Goal: Information Seeking & Learning: Find specific fact

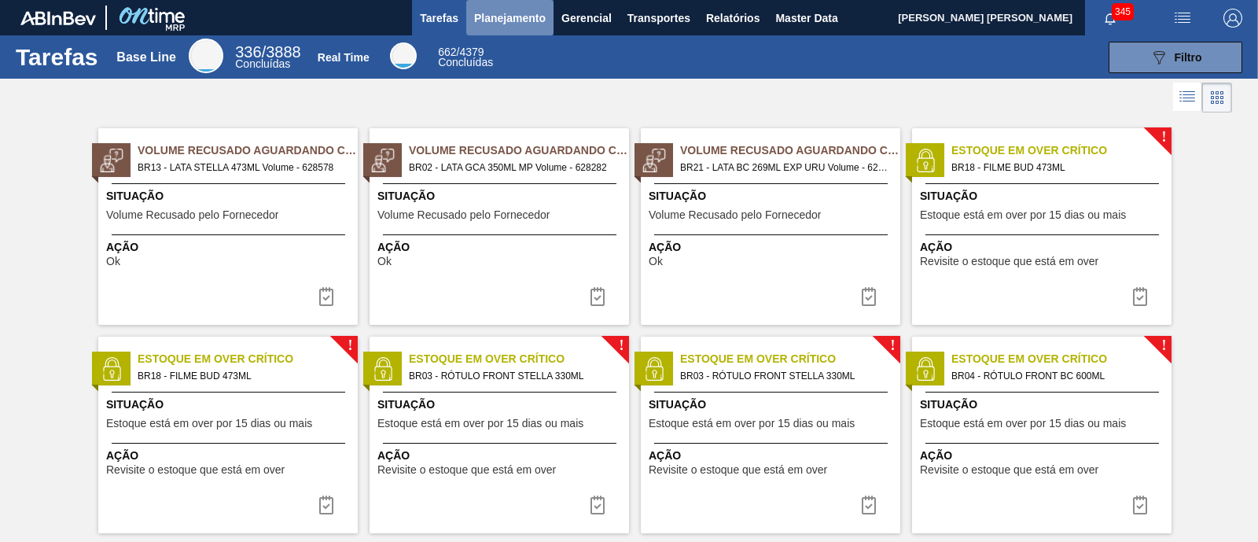
click at [532, 24] on span "Planejamento" at bounding box center [510, 18] width 72 height 19
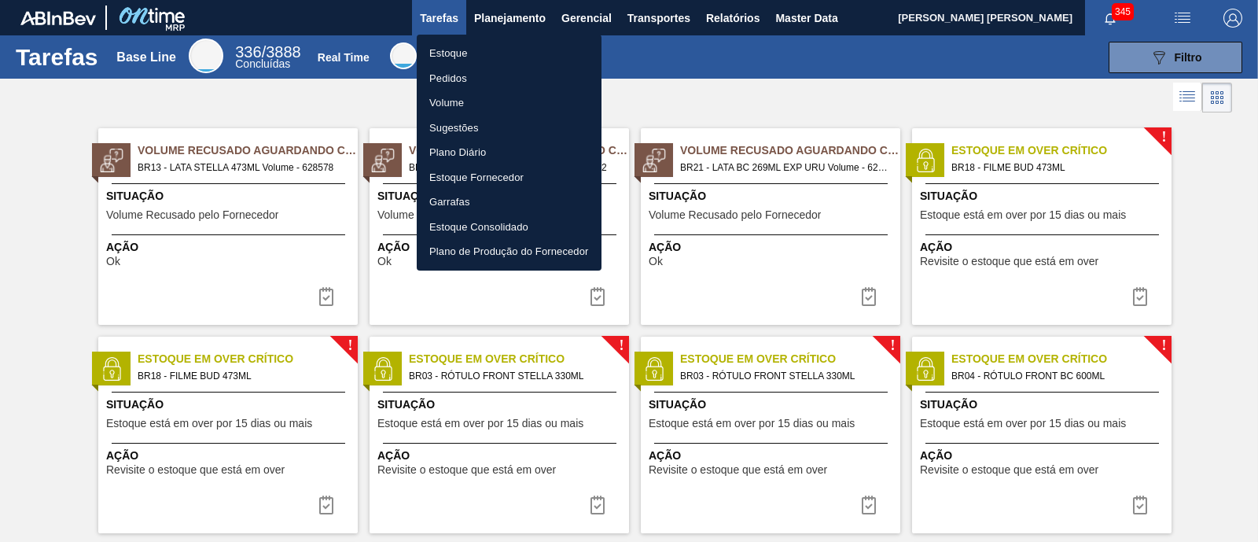
click at [465, 50] on li "Estoque" at bounding box center [509, 53] width 185 height 25
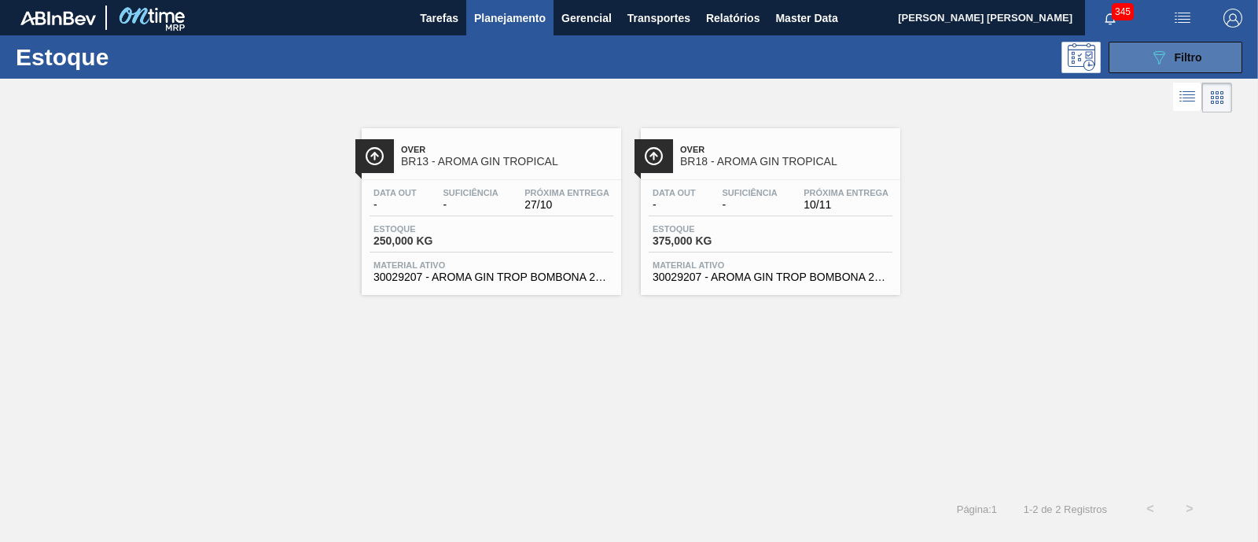
click at [1139, 64] on button "089F7B8B-B2A5-4AFE-B5C0-19BA573D28AC Filtro" at bounding box center [1176, 57] width 134 height 31
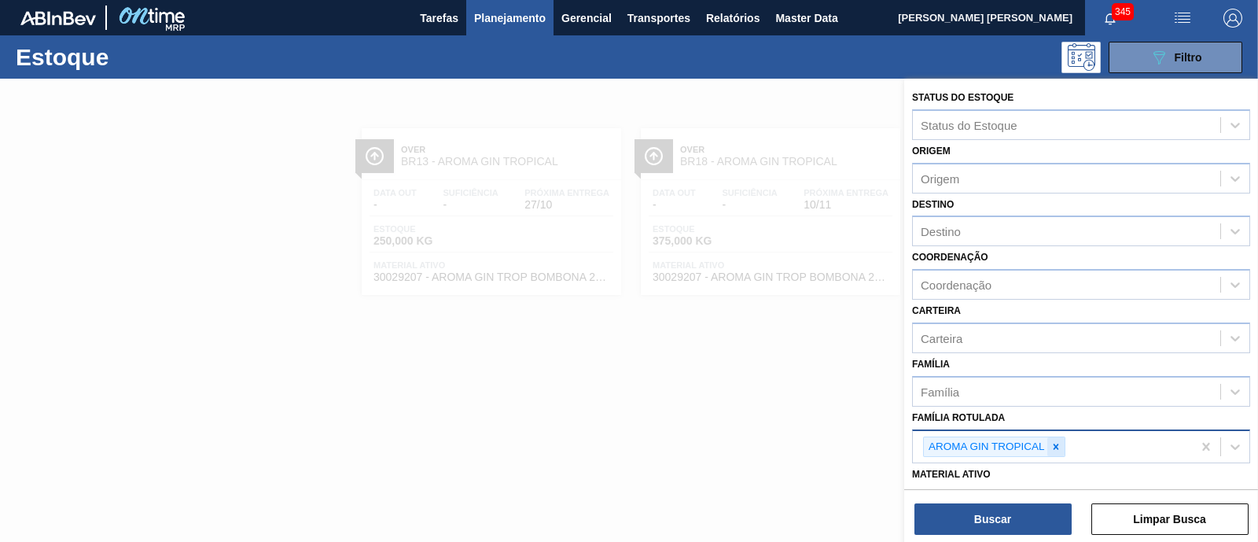
click at [1055, 445] on icon at bounding box center [1056, 446] width 11 height 11
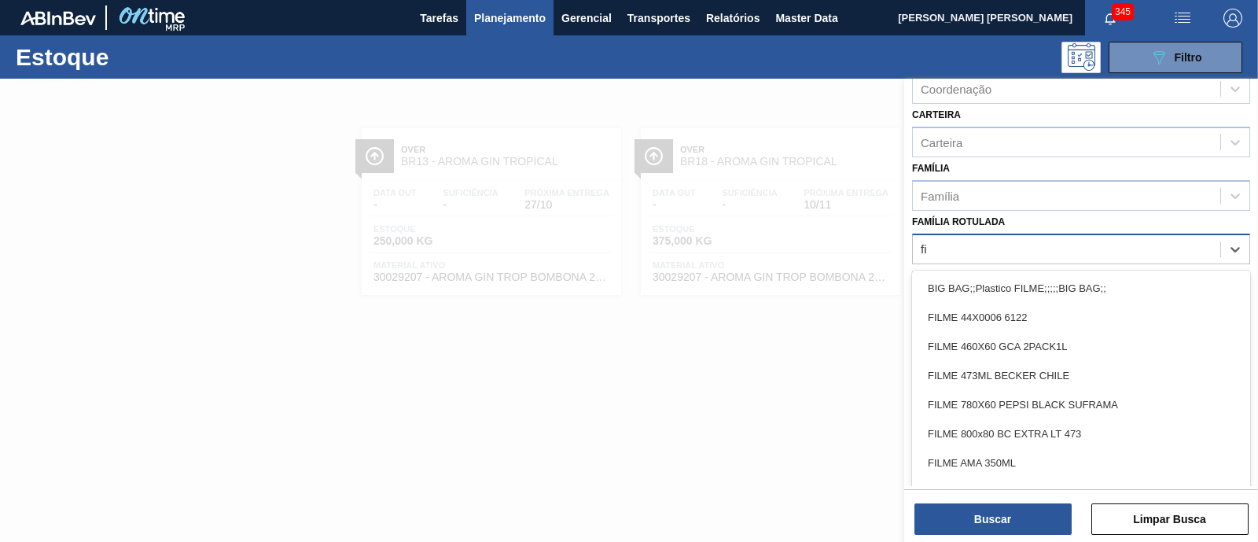
type Rotulada "f"
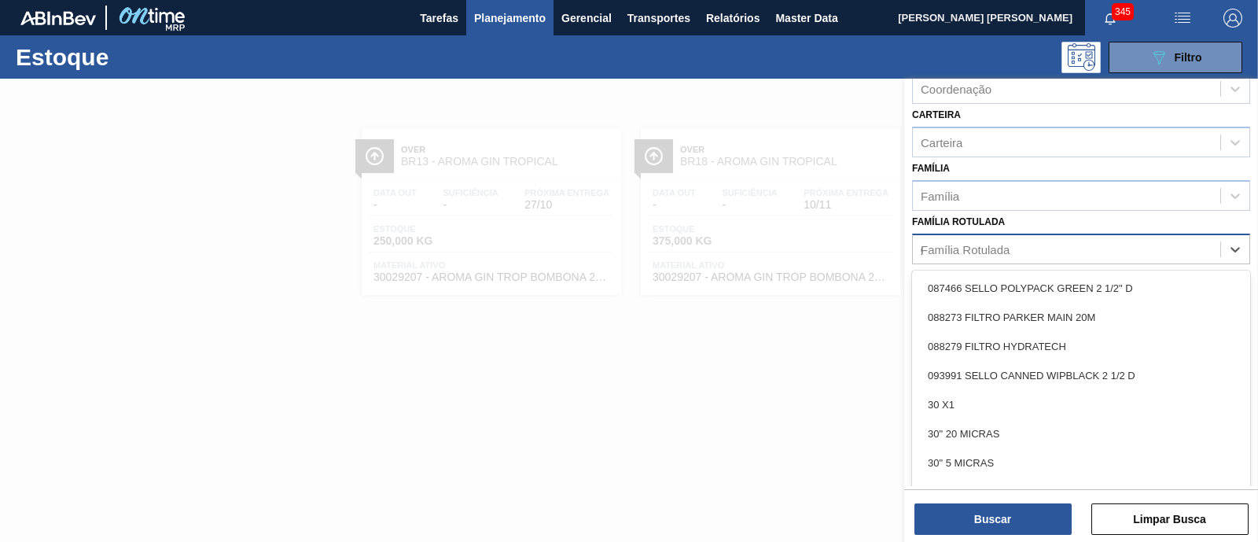
type Rotulada "gt"
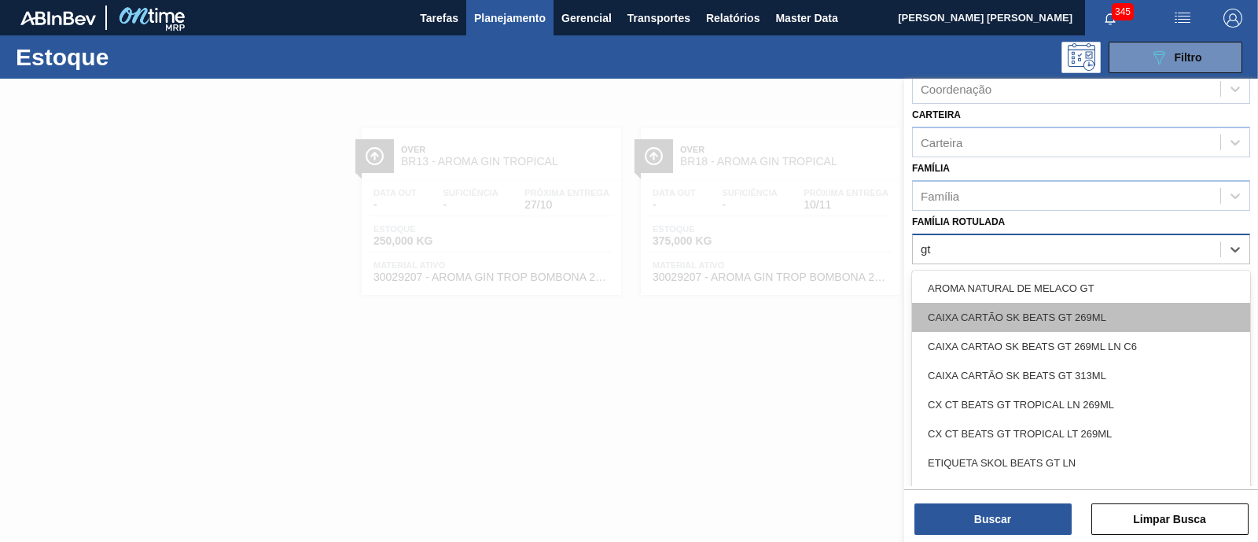
scroll to position [98, 0]
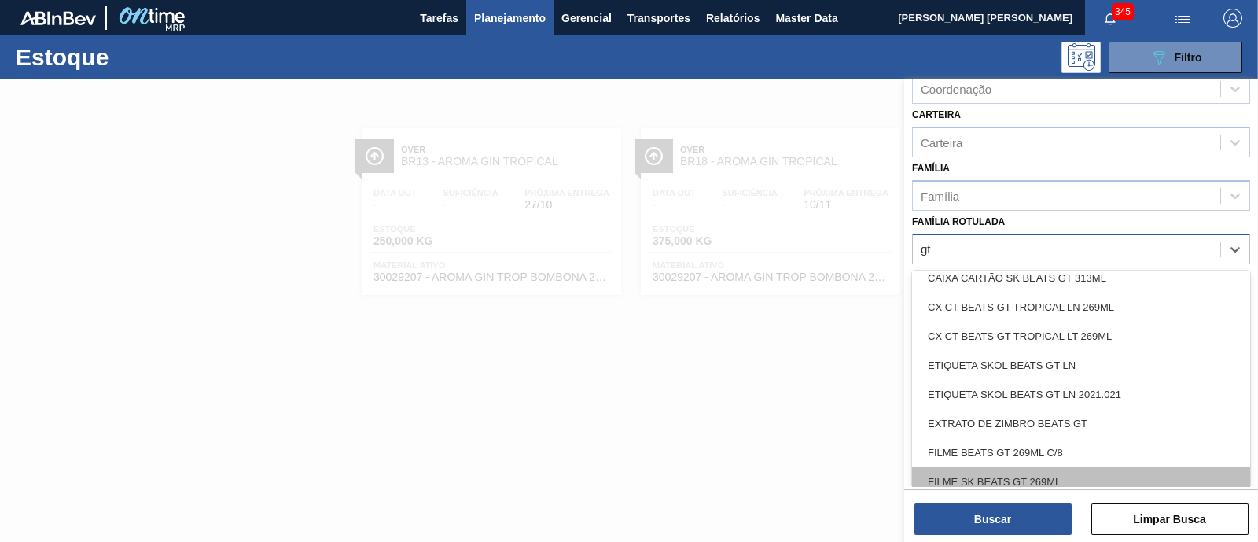
click at [1029, 474] on div "FILME SK BEATS GT 269ML" at bounding box center [1081, 481] width 338 height 29
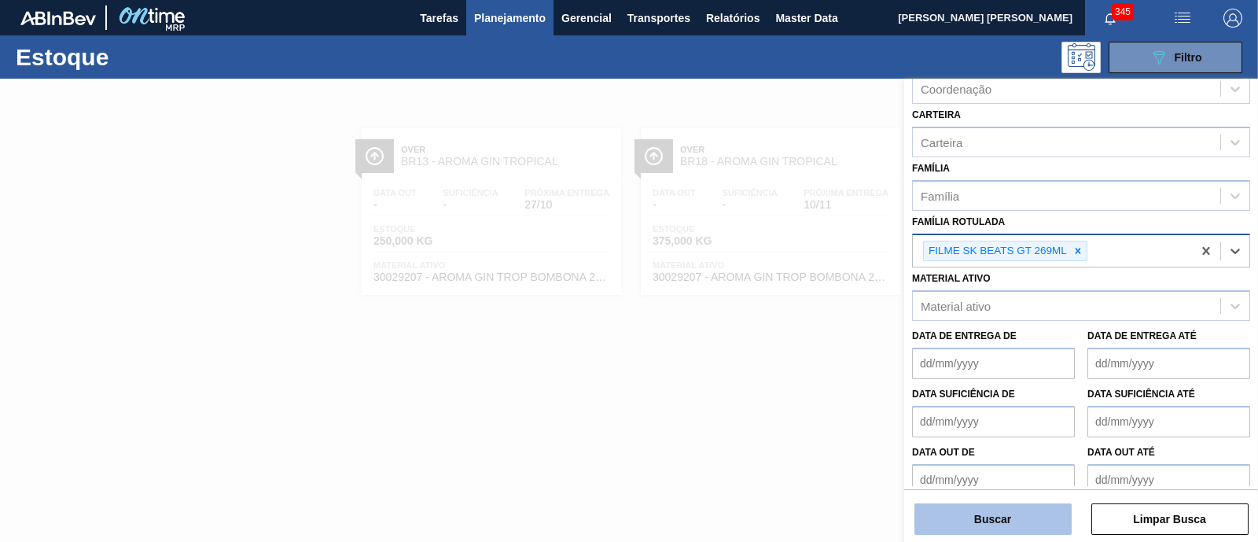
click at [1001, 525] on button "Buscar" at bounding box center [993, 518] width 157 height 31
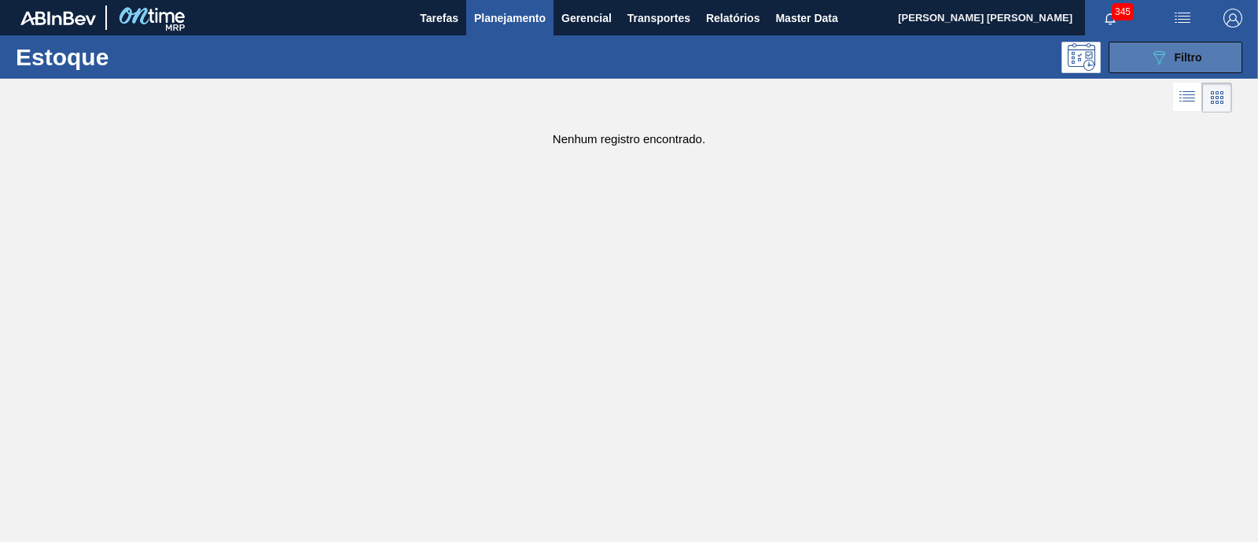
click at [1174, 49] on div "089F7B8B-B2A5-4AFE-B5C0-19BA573D28AC Filtro" at bounding box center [1176, 57] width 53 height 19
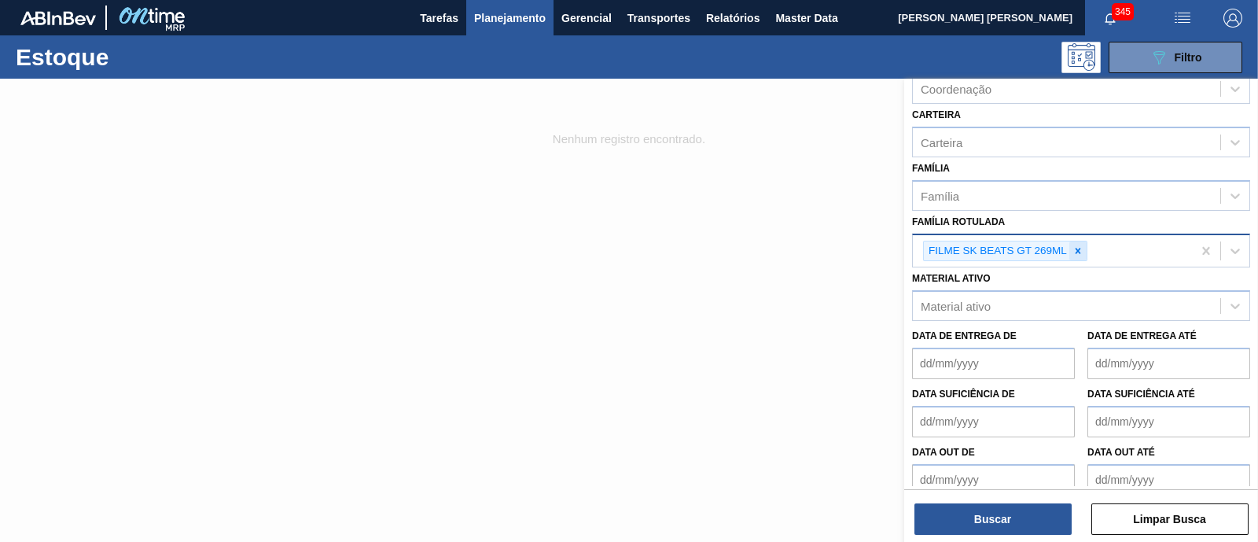
click at [1077, 241] on div at bounding box center [1078, 251] width 17 height 20
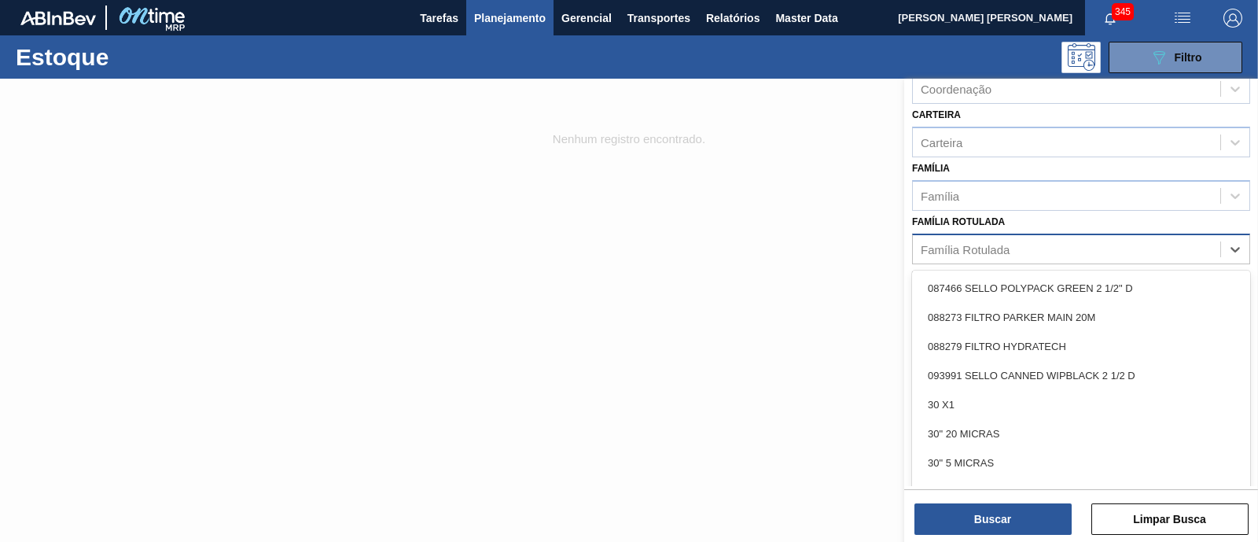
click at [1077, 241] on div "Família Rotulada" at bounding box center [1066, 248] width 307 height 23
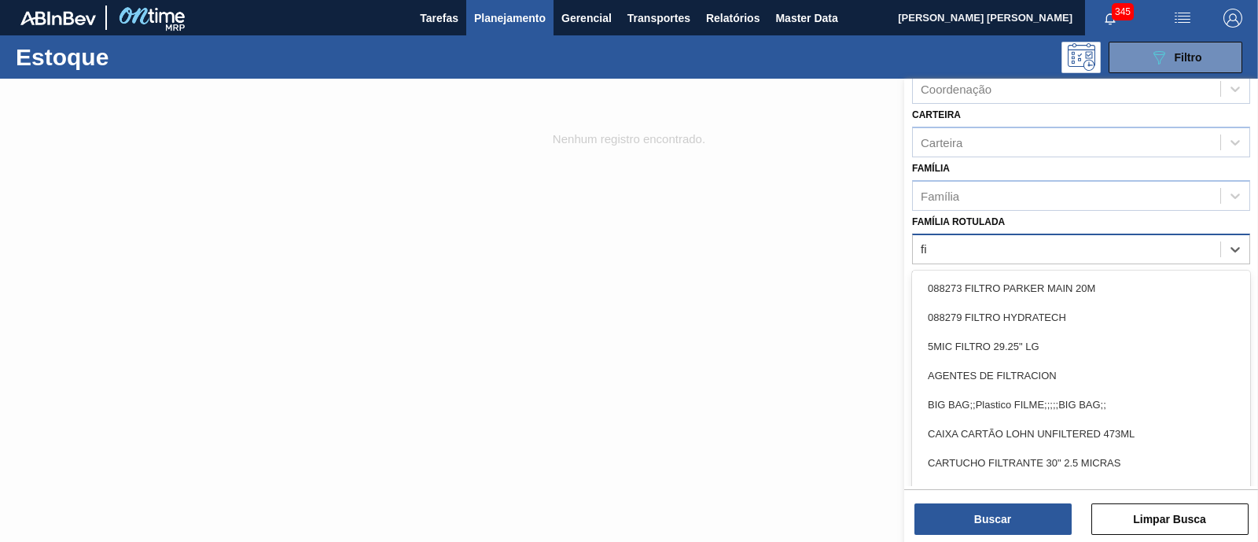
type Rotulada "f"
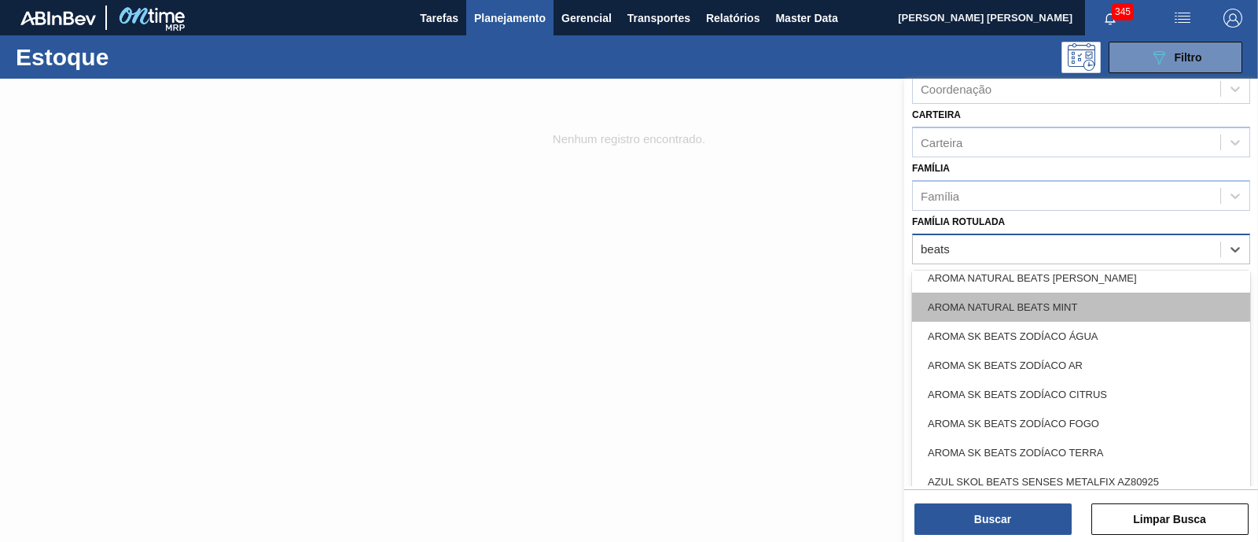
scroll to position [0, 0]
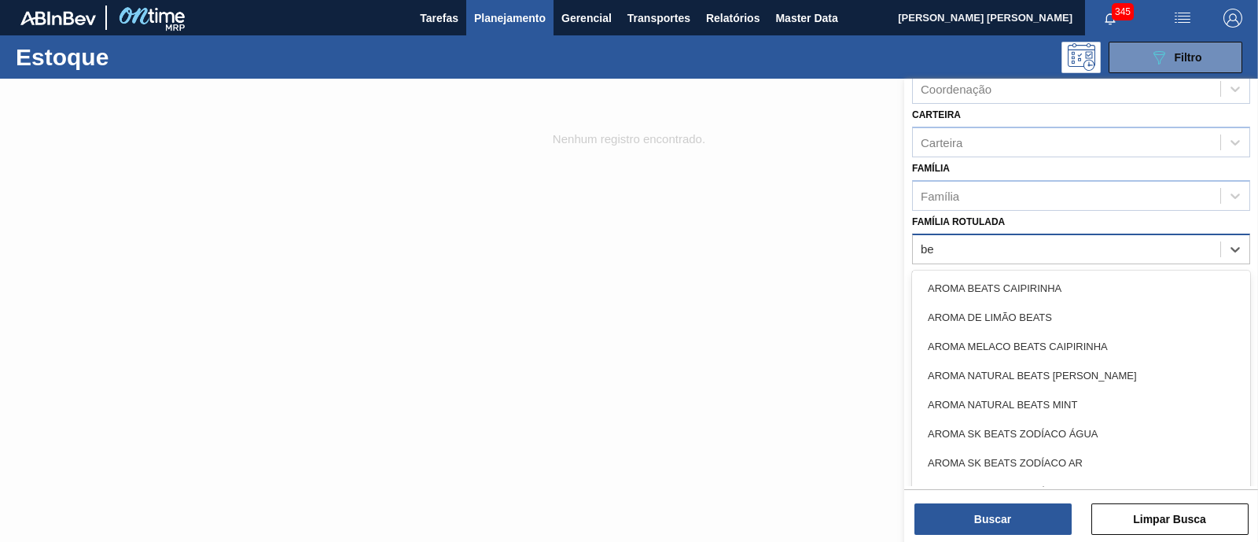
type Rotulada "b"
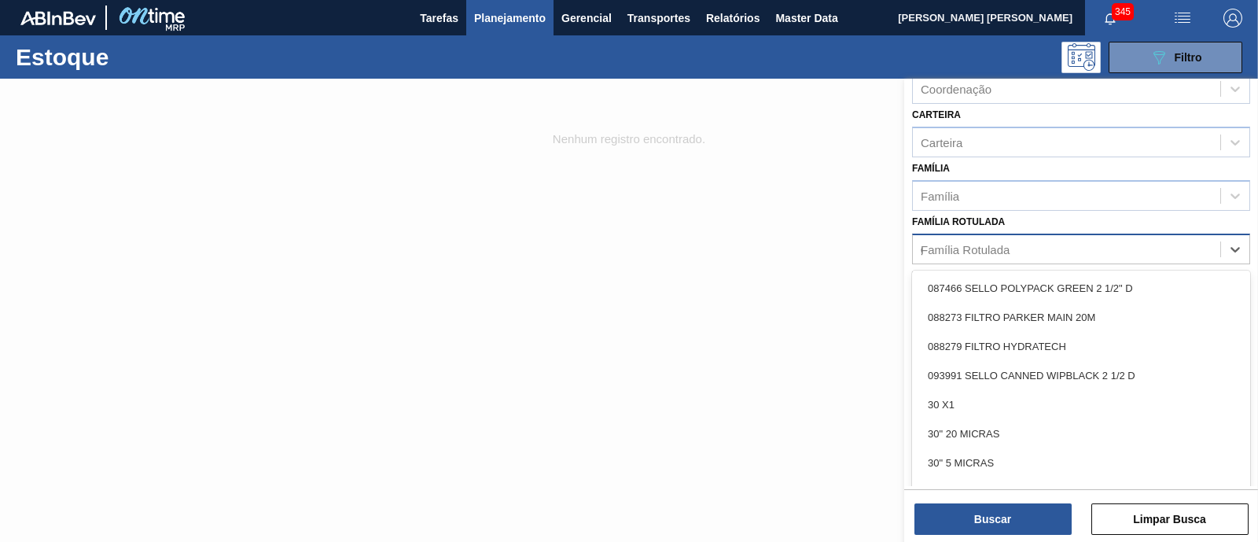
type Rotulada "gt"
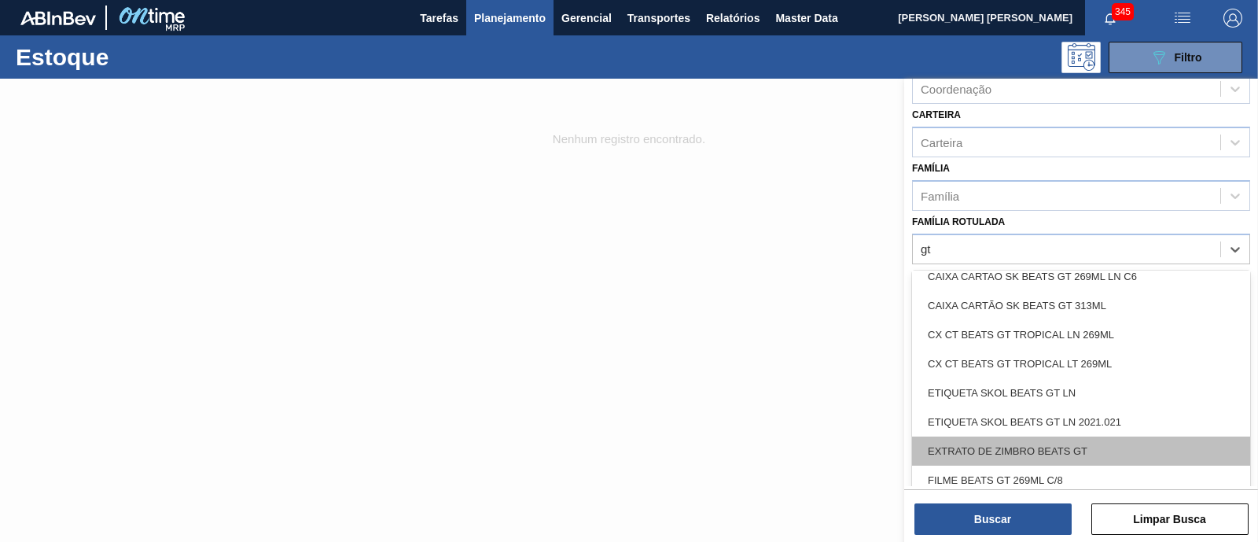
scroll to position [98, 0]
click at [1069, 450] on div "FILME BEATS GT 269ML C/8" at bounding box center [1081, 452] width 338 height 29
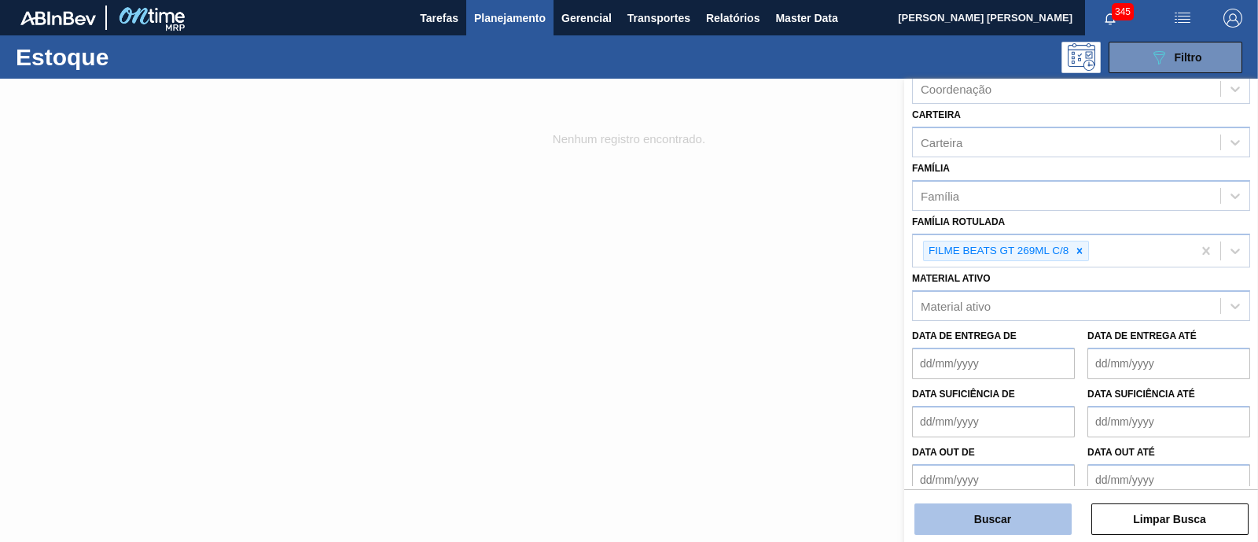
click at [1034, 507] on button "Buscar" at bounding box center [993, 518] width 157 height 31
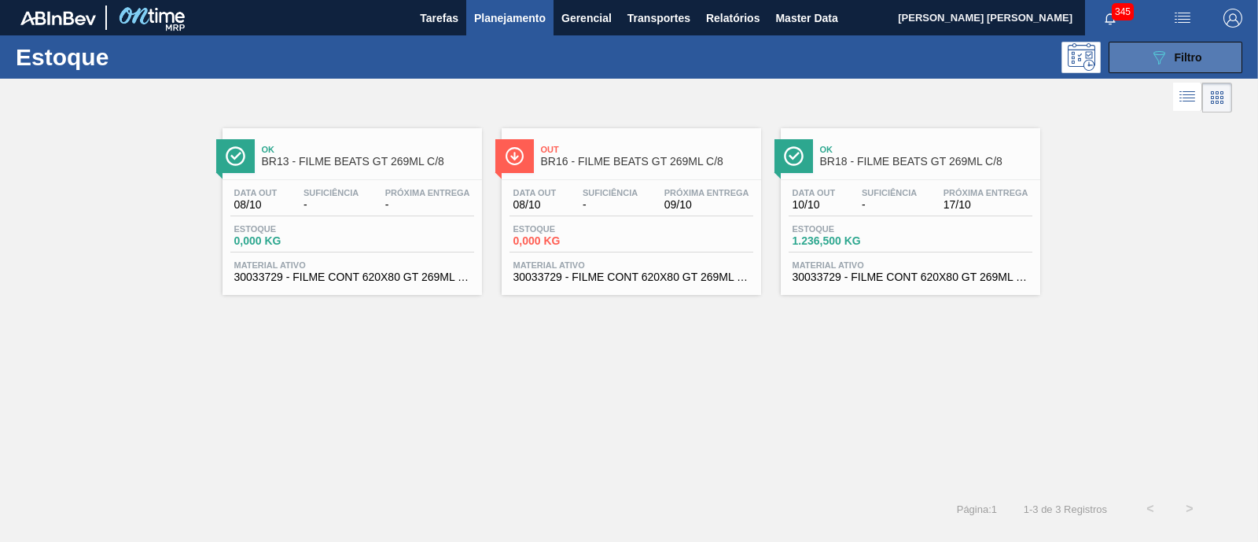
click at [1170, 53] on div "089F7B8B-B2A5-4AFE-B5C0-19BA573D28AC Filtro" at bounding box center [1176, 57] width 53 height 19
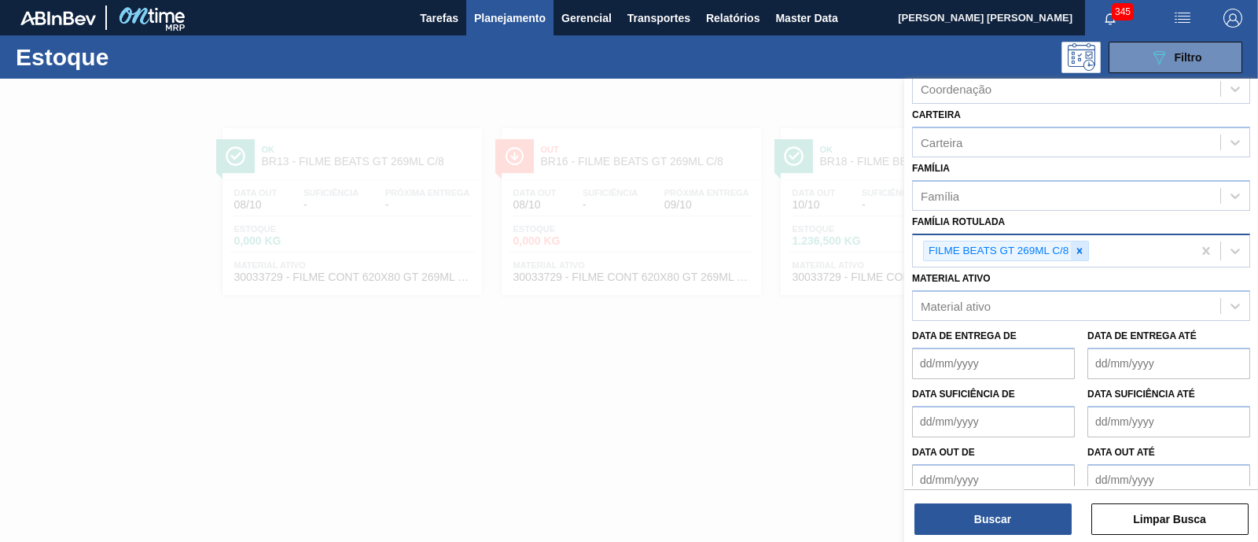
click at [1073, 242] on div at bounding box center [1079, 251] width 17 height 20
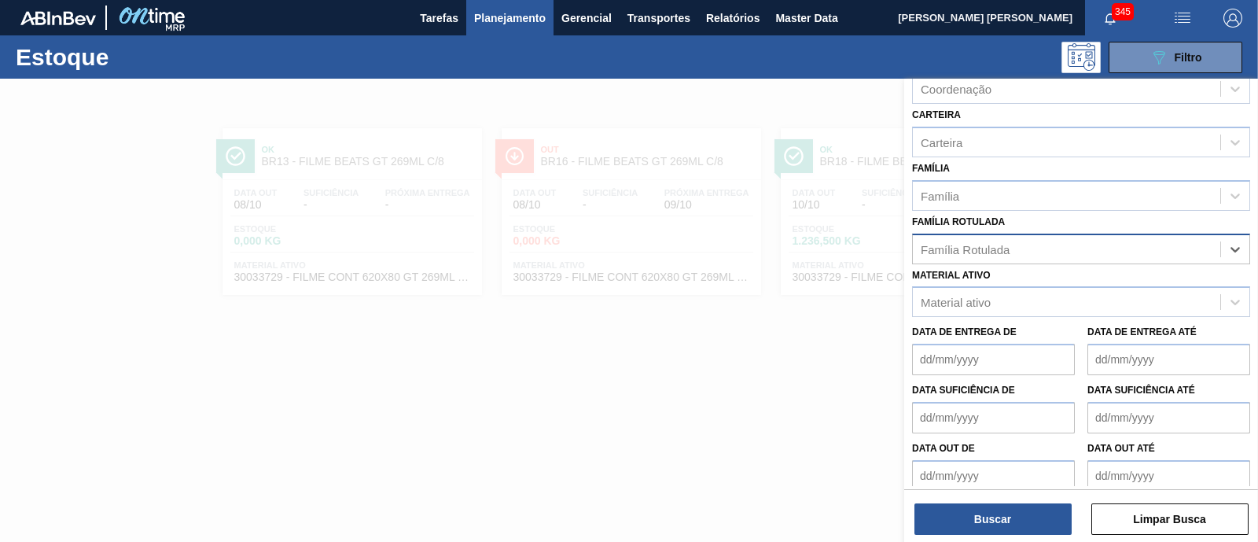
click at [1073, 242] on div "Família Rotulada" at bounding box center [1066, 248] width 307 height 23
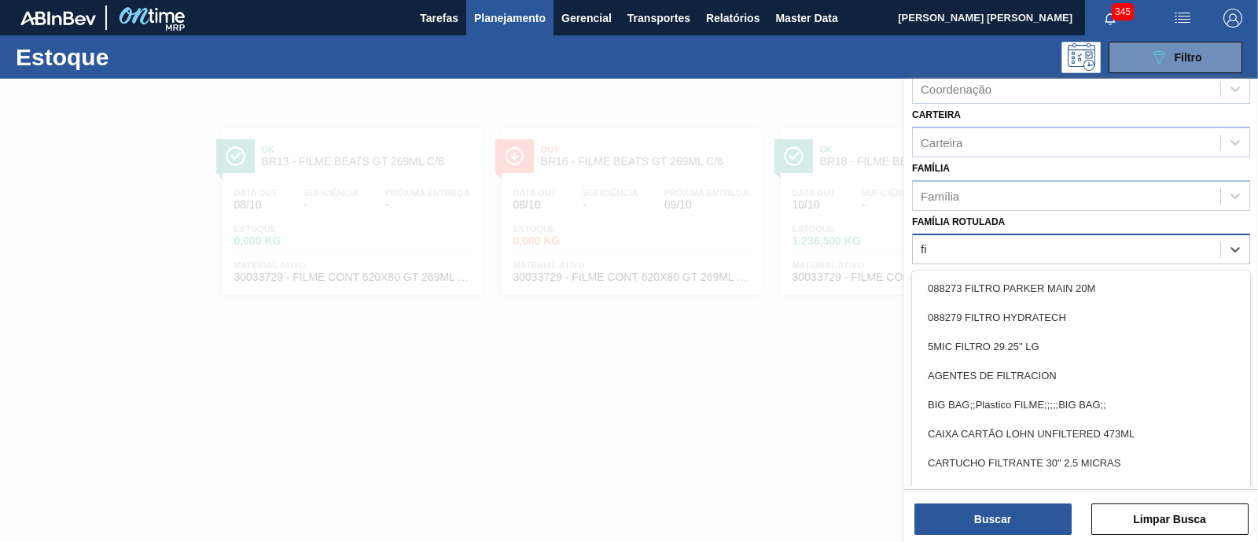
type Rotulada "f"
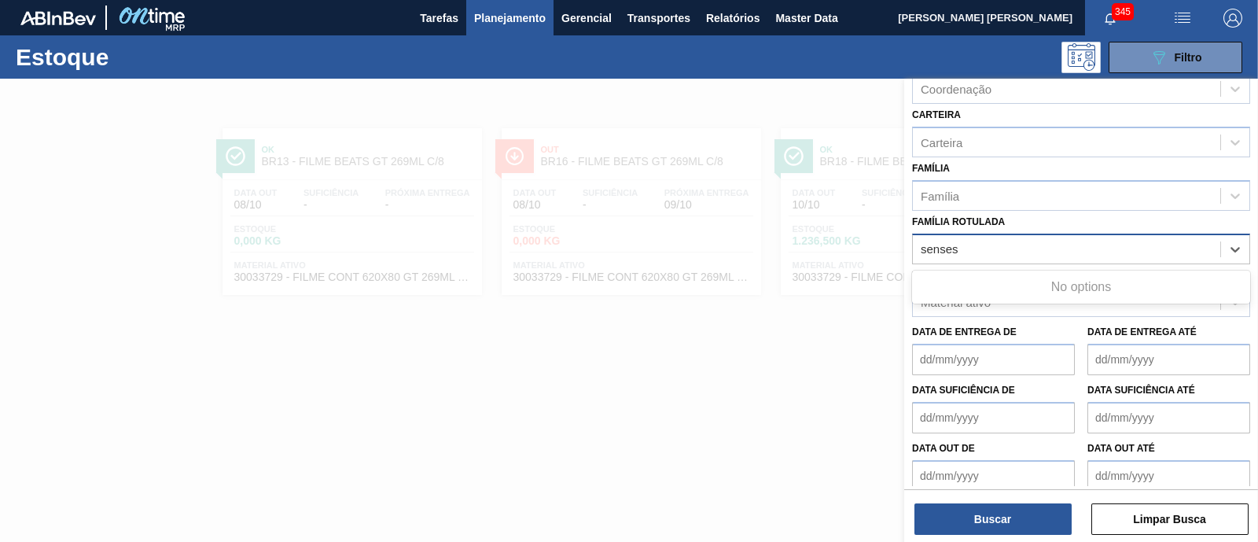
type Rotulada "senses"
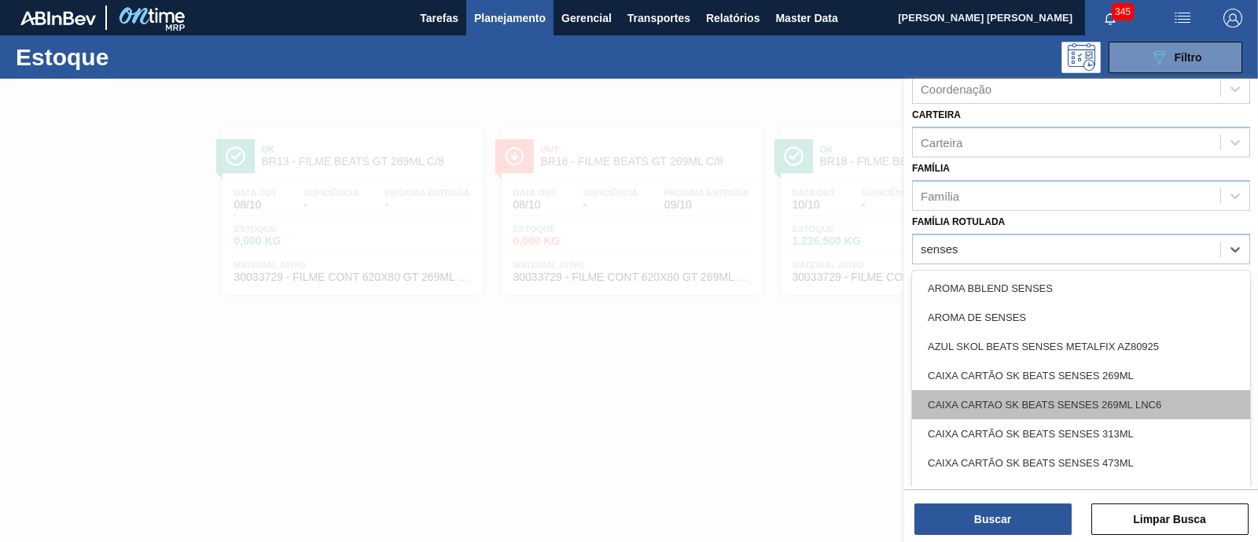
scroll to position [196, 0]
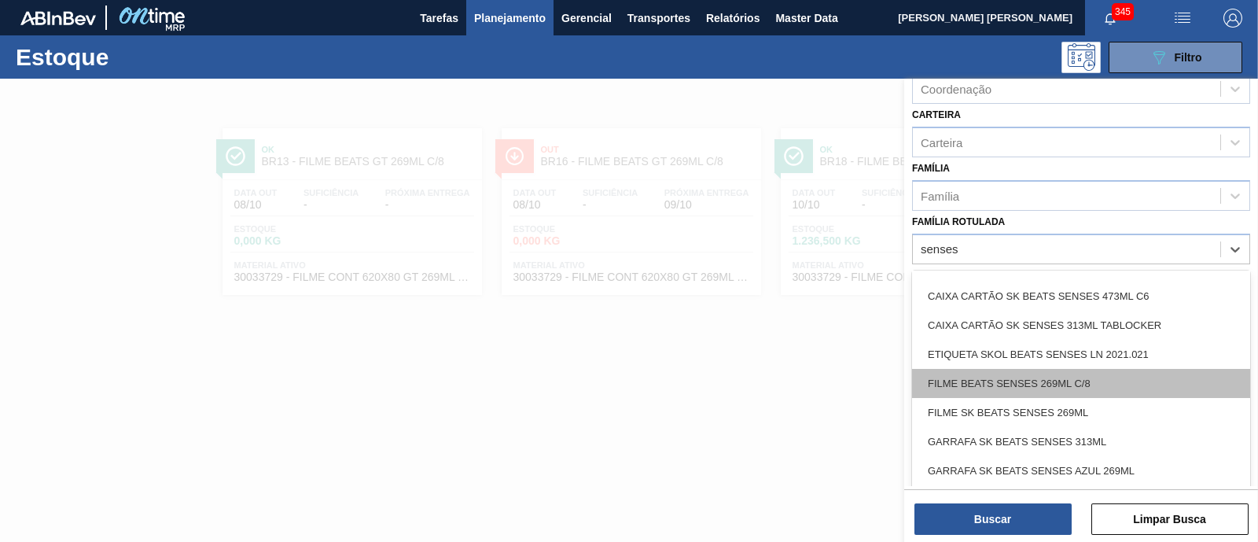
click at [1089, 377] on div "FILME BEATS SENSES 269ML C/8" at bounding box center [1081, 383] width 338 height 29
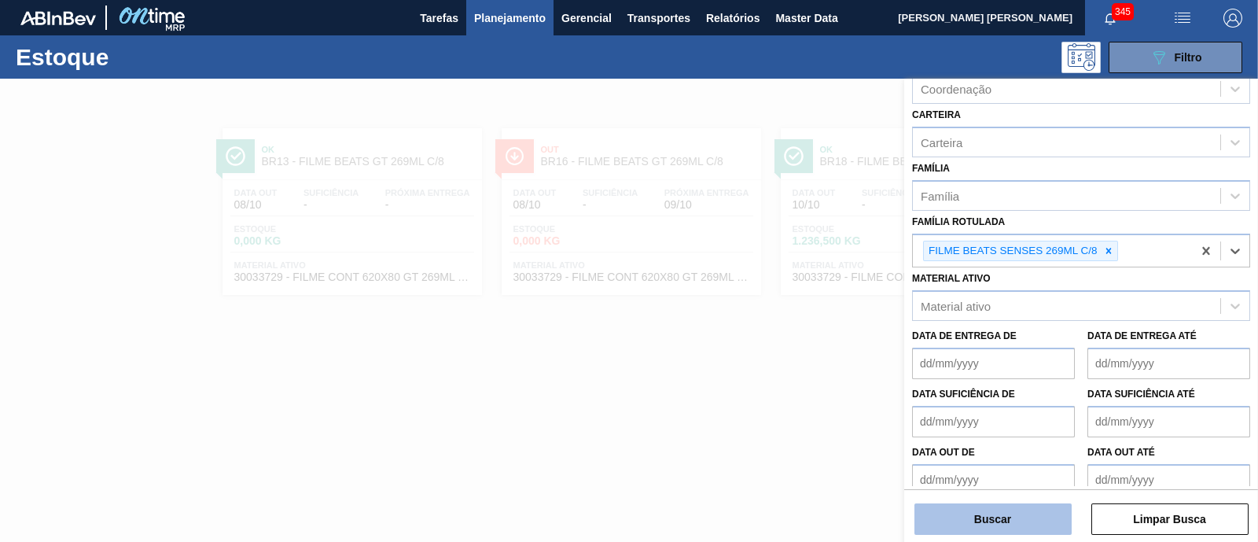
click at [1007, 517] on button "Buscar" at bounding box center [993, 518] width 157 height 31
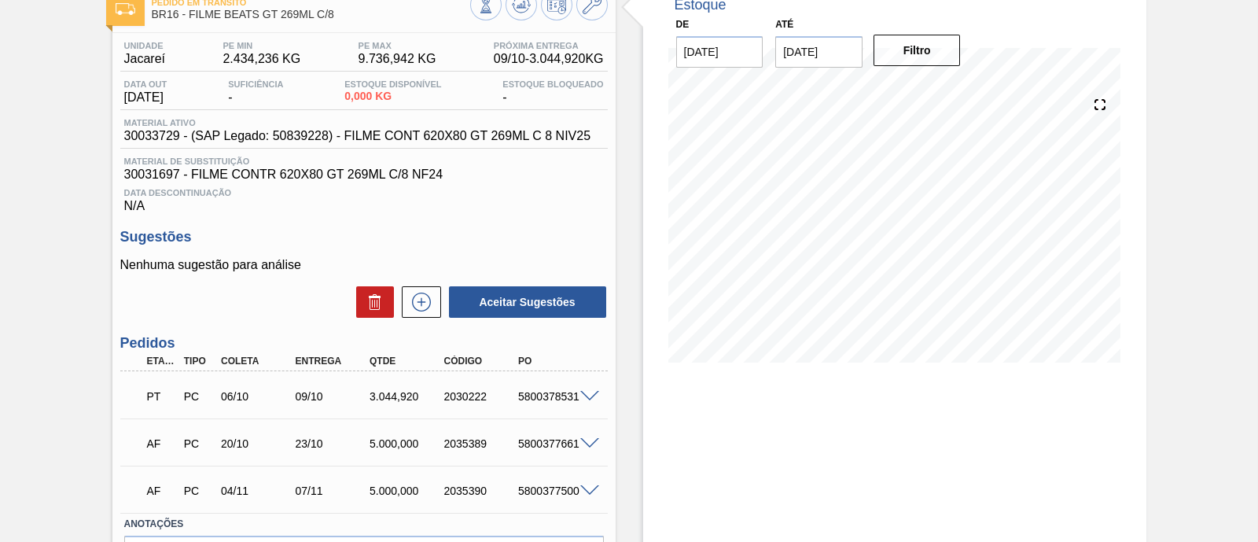
scroll to position [196, 0]
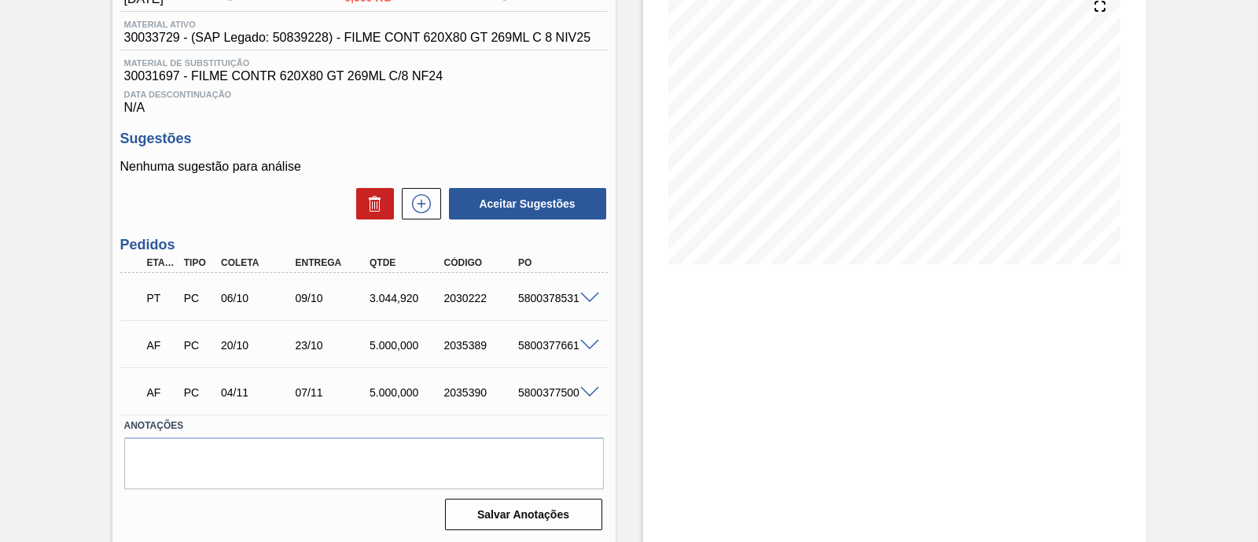
click at [594, 300] on span at bounding box center [589, 299] width 19 height 12
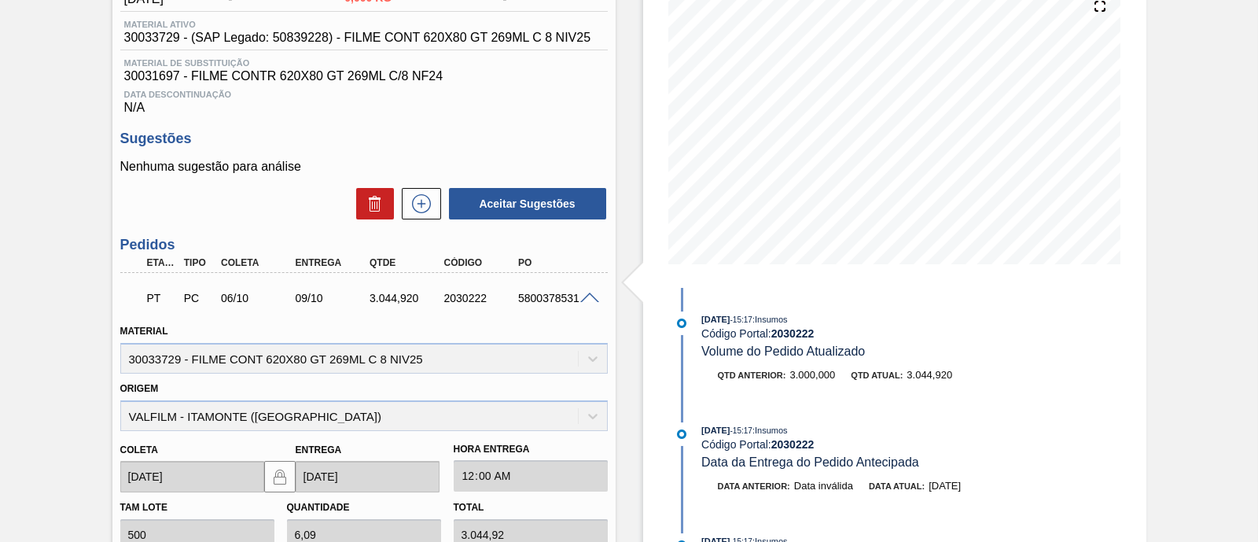
click at [586, 298] on span at bounding box center [589, 299] width 19 height 12
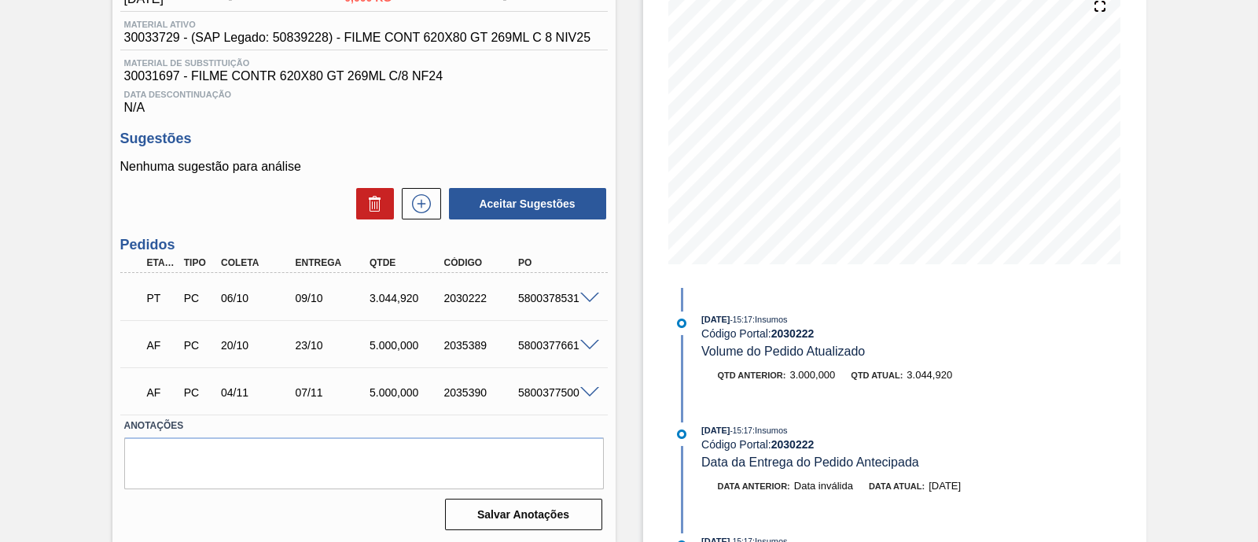
scroll to position [0, 0]
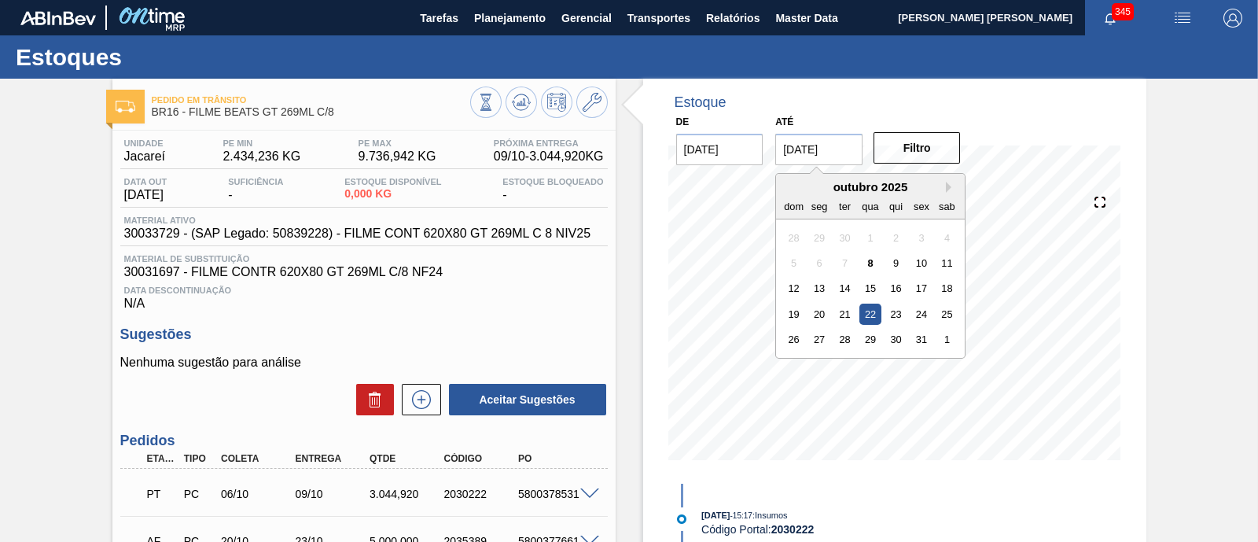
click at [834, 156] on input "22/10/2025" at bounding box center [818, 149] width 87 height 31
click at [949, 187] on button "Next Month" at bounding box center [951, 187] width 11 height 11
click at [948, 188] on button "Next Month" at bounding box center [951, 187] width 11 height 11
click at [951, 331] on div "3" at bounding box center [947, 339] width 21 height 21
type input "03/01/2026"
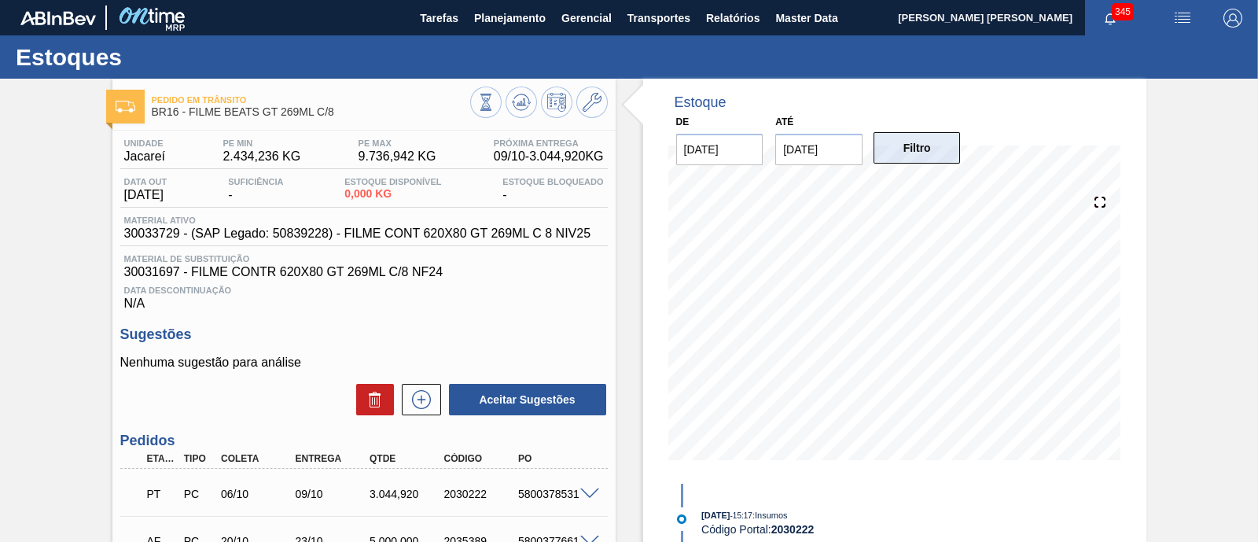
click at [920, 145] on button "Filtro" at bounding box center [917, 147] width 87 height 31
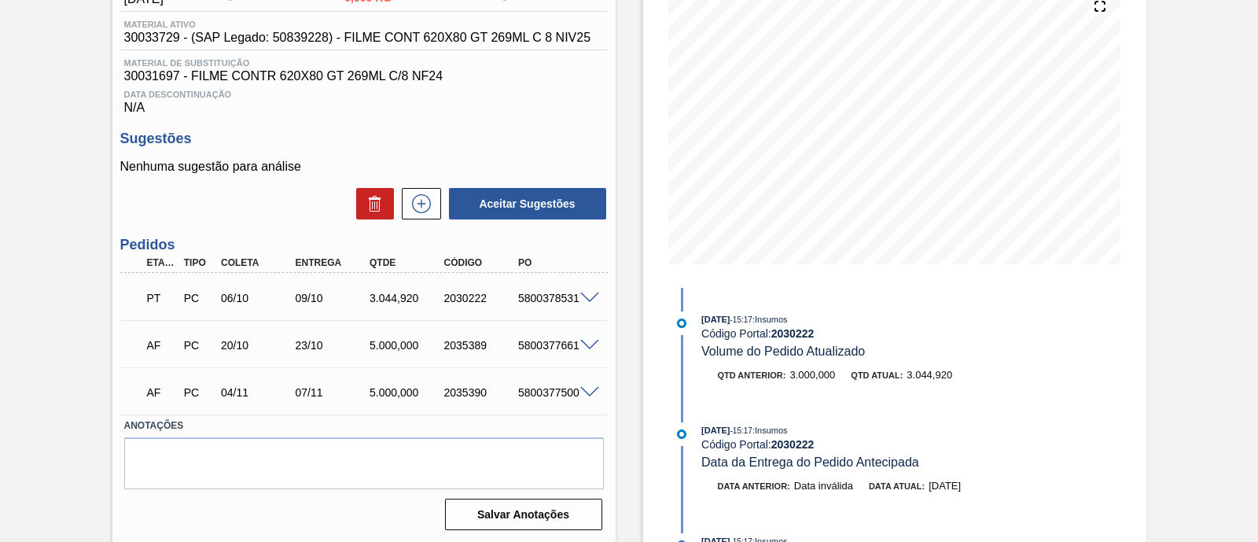
click at [587, 395] on span at bounding box center [589, 393] width 19 height 12
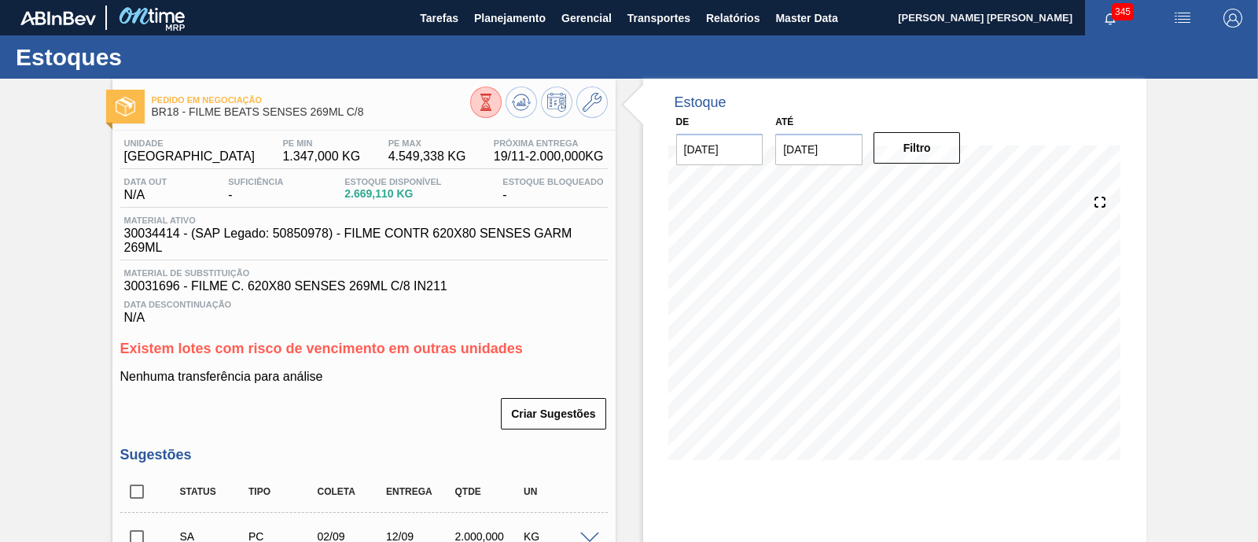
click at [479, 105] on icon at bounding box center [485, 102] width 17 height 17
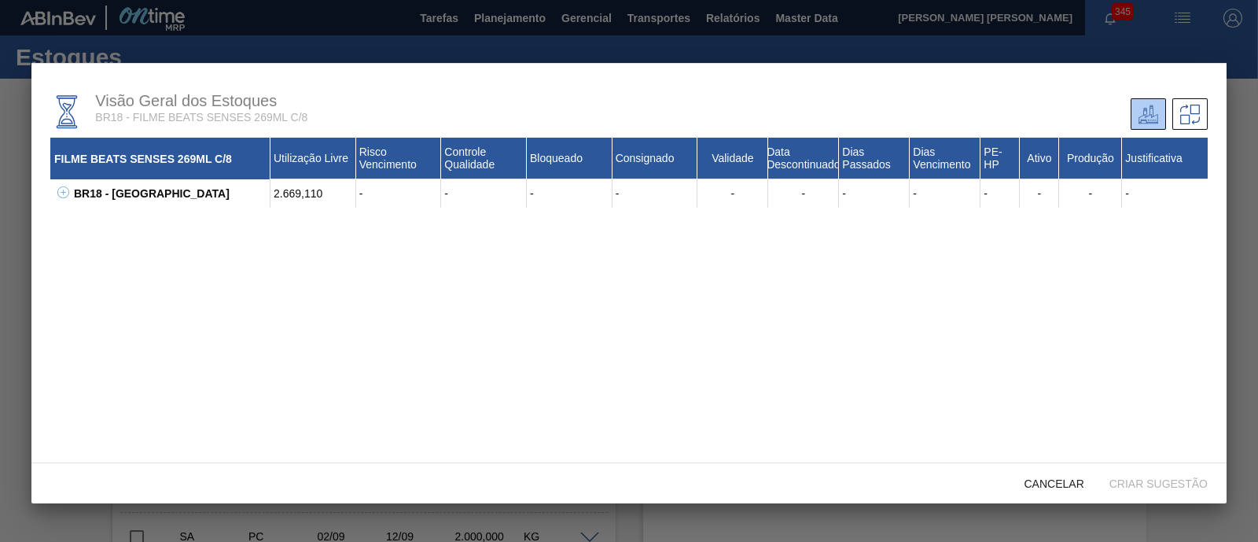
click at [59, 192] on icon at bounding box center [63, 192] width 12 height 12
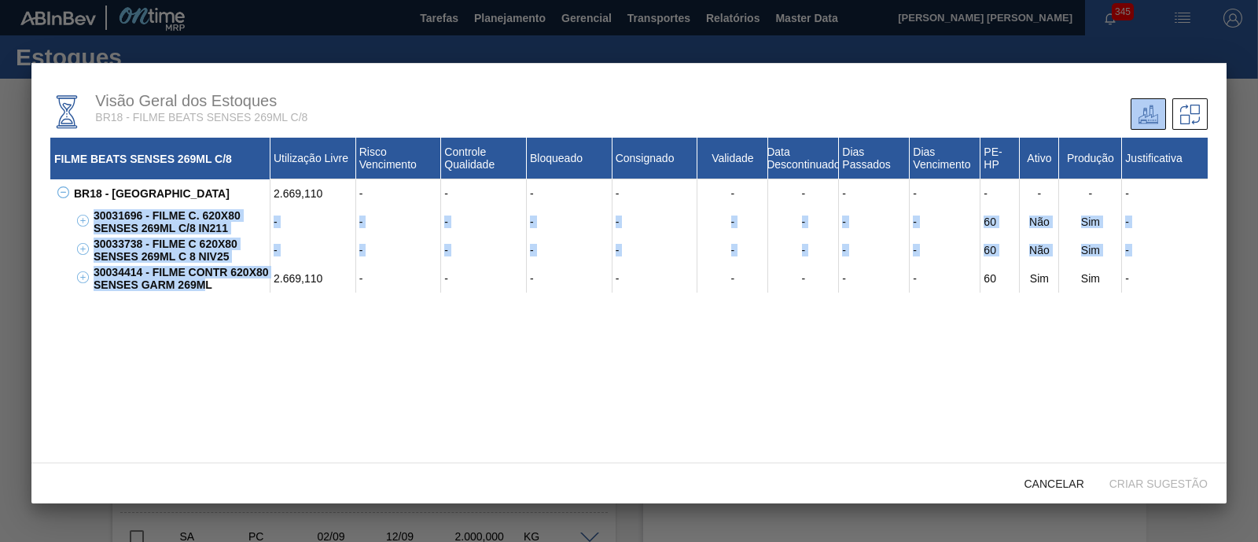
drag, startPoint x: 93, startPoint y: 214, endPoint x: 207, endPoint y: 288, distance: 135.9
click at [207, 288] on div "30031696 - FILME C. 620X80 SENSES 269ML C/8 IN211 - - - - - - - - - 60 Não Sim …" at bounding box center [639, 250] width 1138 height 85
click at [207, 289] on div "30034414 - FILME CONTR 620X80 SENSES GARM 269ML" at bounding box center [180, 278] width 181 height 28
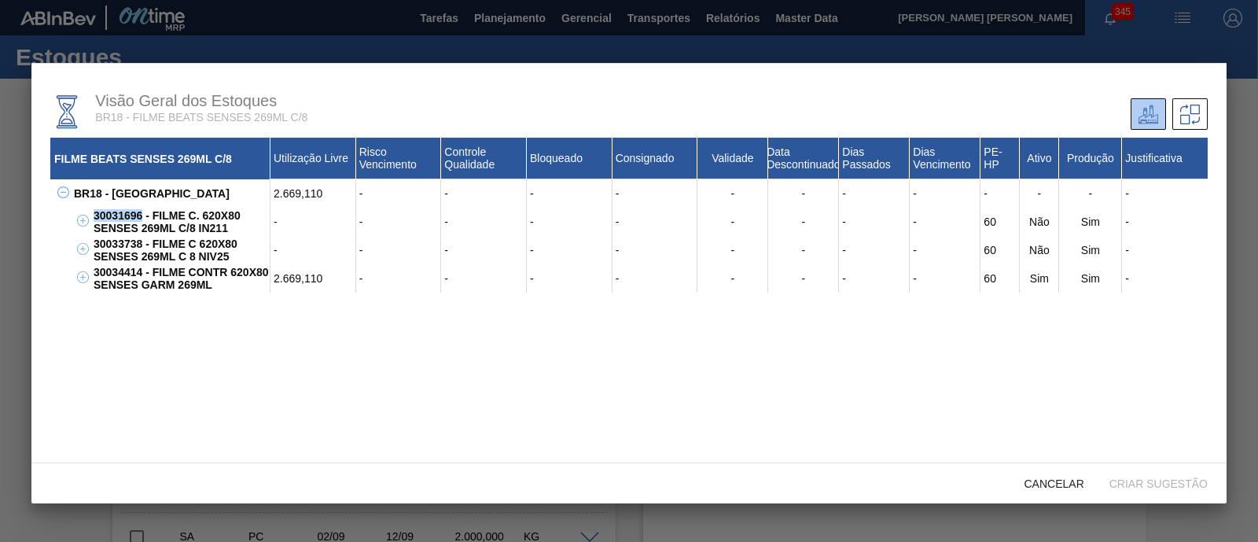
drag, startPoint x: 91, startPoint y: 215, endPoint x: 142, endPoint y: 218, distance: 50.4
click at [142, 218] on div "30031696 - FILME C. 620X80 SENSES 269ML C/8 IN211" at bounding box center [180, 222] width 181 height 28
copy div "30031696"
drag, startPoint x: 153, startPoint y: 214, endPoint x: 233, endPoint y: 233, distance: 81.6
click at [233, 233] on div "30031696 - FILME C. 620X80 SENSES 269ML C/8 IN211" at bounding box center [180, 222] width 181 height 28
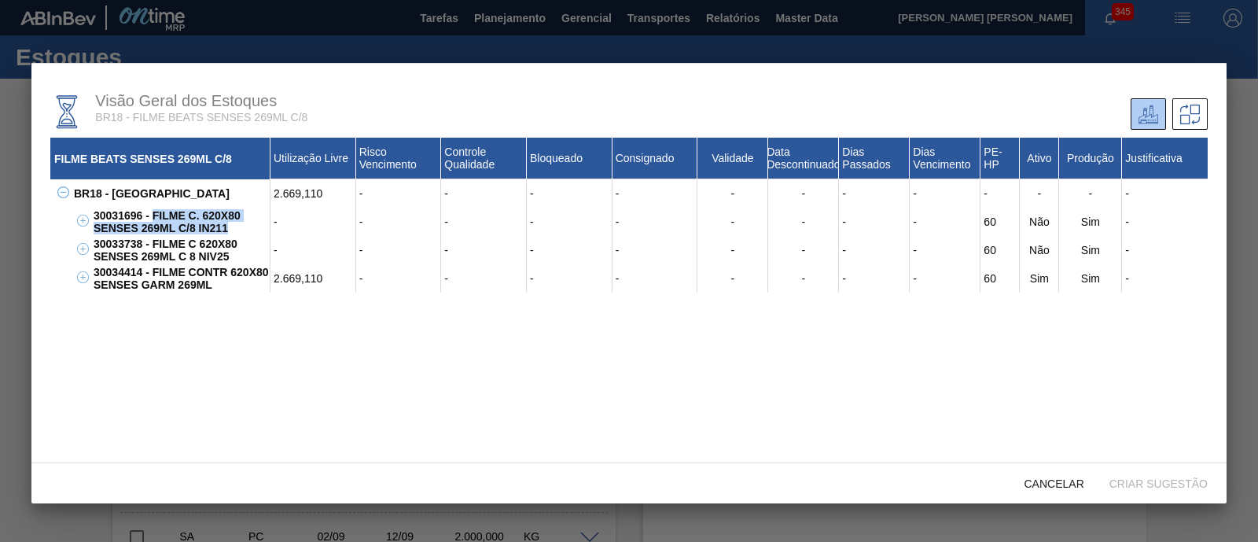
copy div "FILME C. 620X80 SENSES 269ML C/8 IN211"
drag, startPoint x: 92, startPoint y: 241, endPoint x: 140, endPoint y: 244, distance: 48.0
click at [140, 244] on div "30033738 - FILME C 620X80 SENSES 269ML C 8 NIV25" at bounding box center [180, 250] width 181 height 28
copy div "30033738"
drag, startPoint x: 153, startPoint y: 244, endPoint x: 228, endPoint y: 258, distance: 76.8
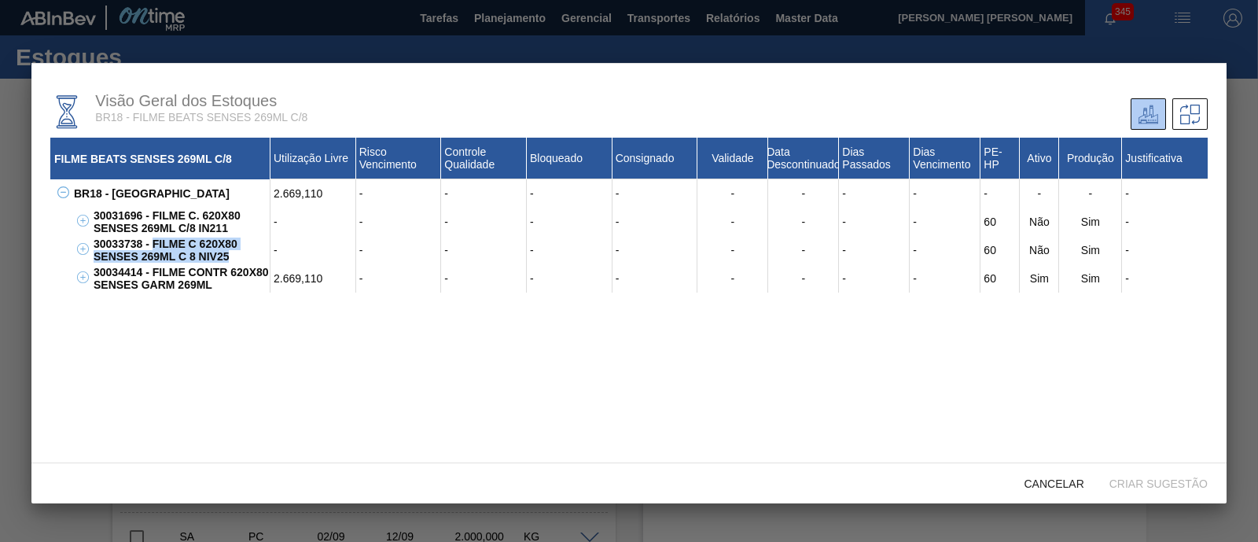
click at [228, 258] on div "30033738 - FILME C 620X80 SENSES 269ML C 8 NIV25" at bounding box center [180, 250] width 181 height 28
copy div "FILME C 620X80 SENSES 269ML C 8 NIV25"
drag, startPoint x: 94, startPoint y: 273, endPoint x: 141, endPoint y: 273, distance: 46.4
click at [141, 273] on div "30034414 - FILME CONTR 620X80 SENSES GARM 269ML" at bounding box center [180, 278] width 181 height 28
copy div "30034414"
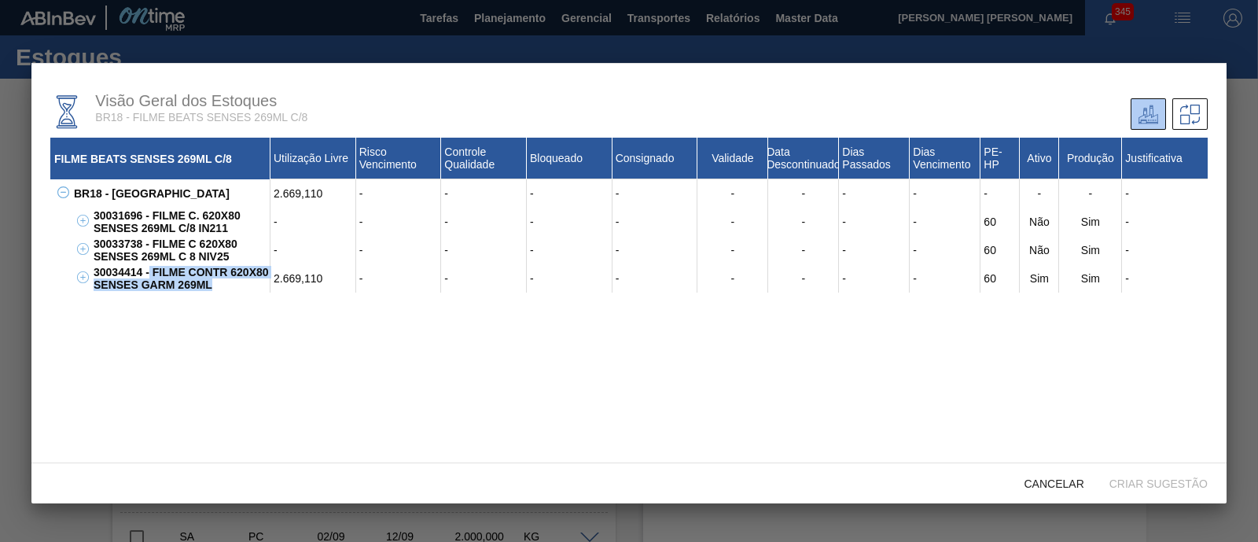
drag, startPoint x: 150, startPoint y: 277, endPoint x: 213, endPoint y: 289, distance: 64.2
click at [213, 289] on div "30034414 - FILME CONTR 620X80 SENSES GARM 269ML" at bounding box center [180, 278] width 181 height 28
copy div "FILME CONTR 620X80 SENSES GARM 269ML"
click at [1073, 481] on span "Cancelar" at bounding box center [1054, 483] width 85 height 13
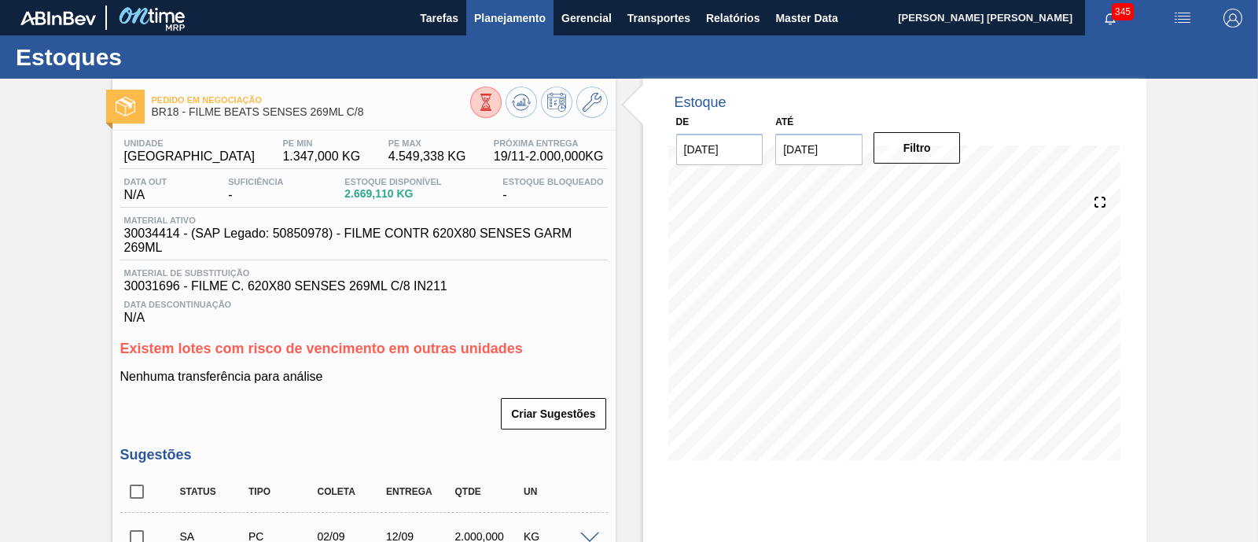
click at [520, 21] on span "Planejamento" at bounding box center [510, 18] width 72 height 19
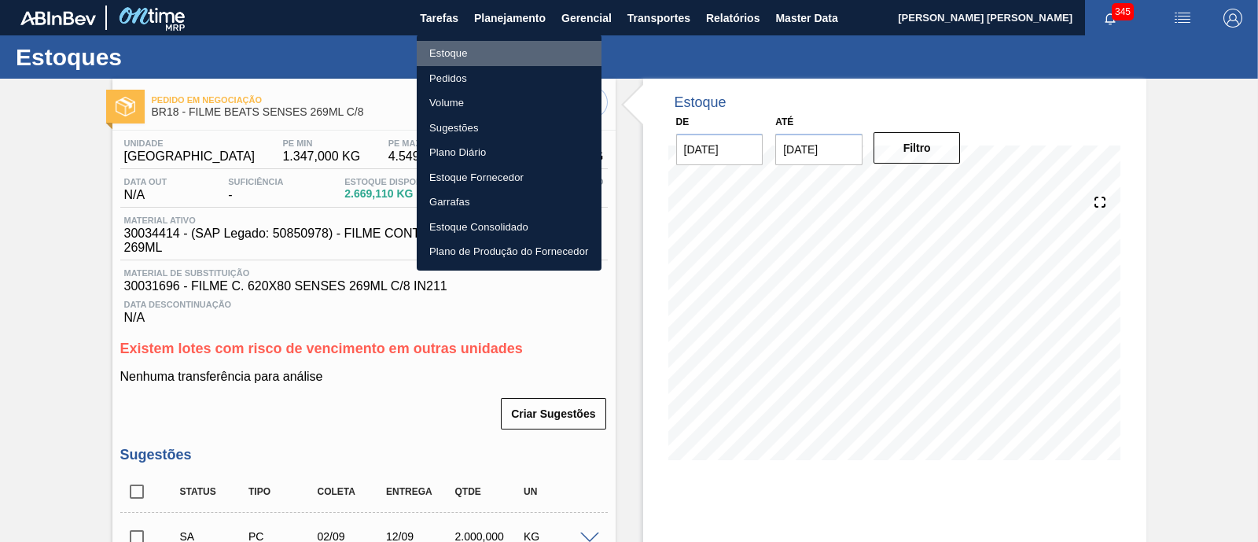
click at [487, 55] on li "Estoque" at bounding box center [509, 53] width 185 height 25
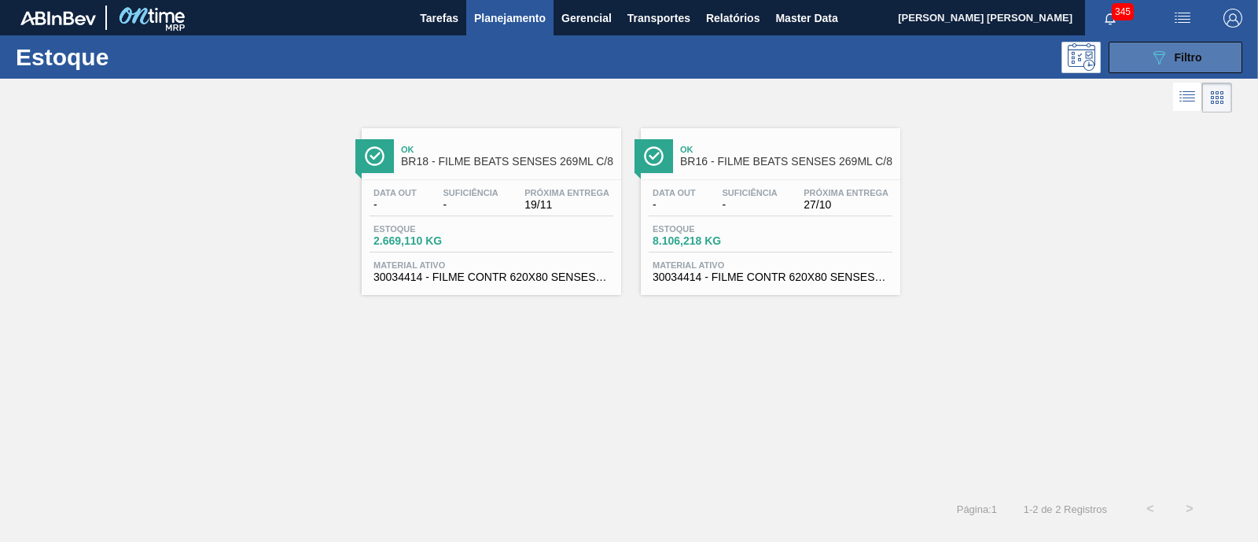
click at [1191, 57] on span "Filtro" at bounding box center [1189, 57] width 28 height 13
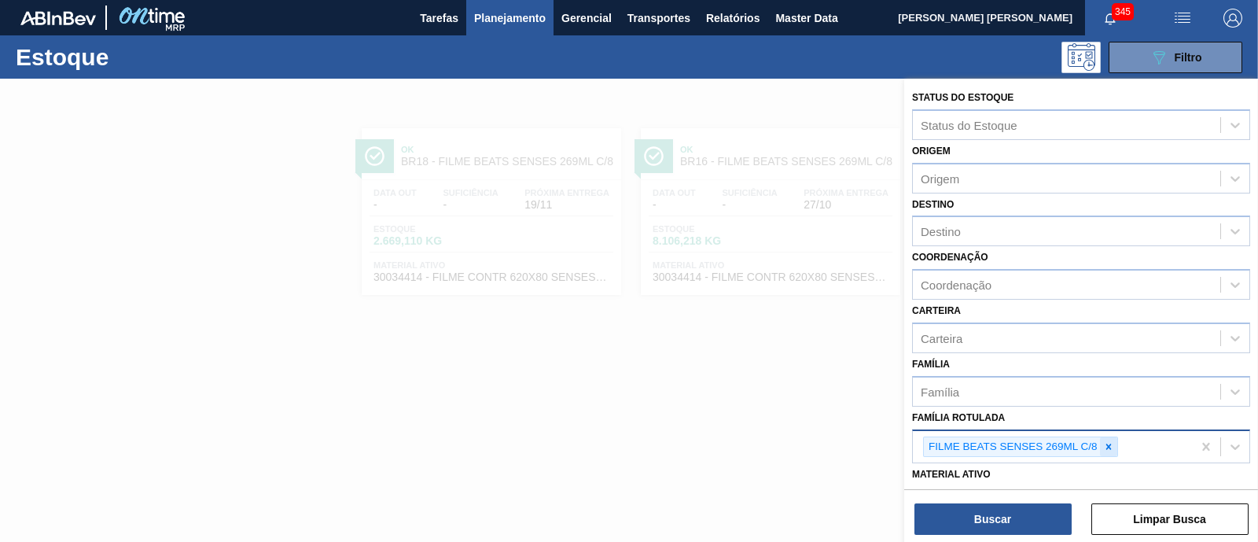
click at [1113, 442] on icon at bounding box center [1108, 446] width 11 height 11
click at [1113, 442] on div "Família Rotulada" at bounding box center [1066, 444] width 307 height 23
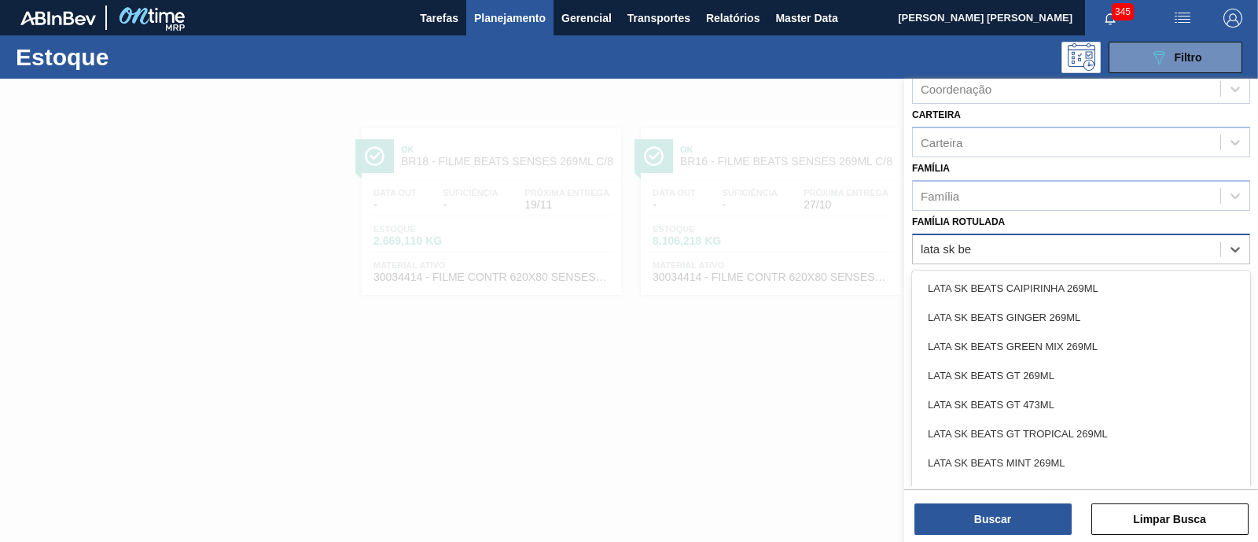
type Rotulada "lata sk be"
click at [727, 363] on div at bounding box center [629, 350] width 1258 height 542
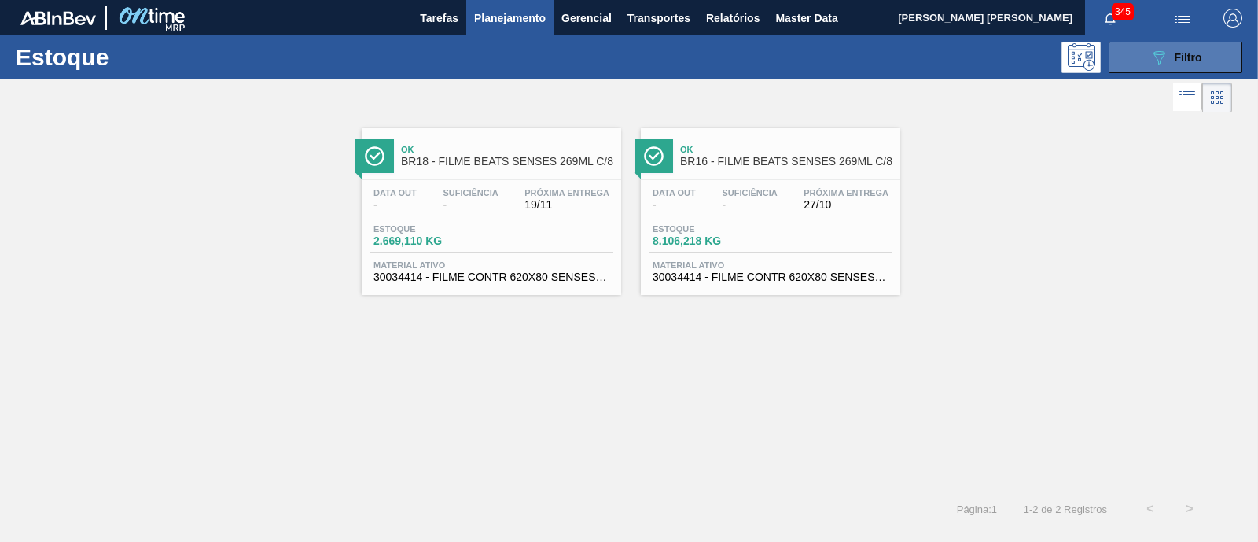
click at [1162, 64] on icon "089F7B8B-B2A5-4AFE-B5C0-19BA573D28AC" at bounding box center [1159, 57] width 19 height 19
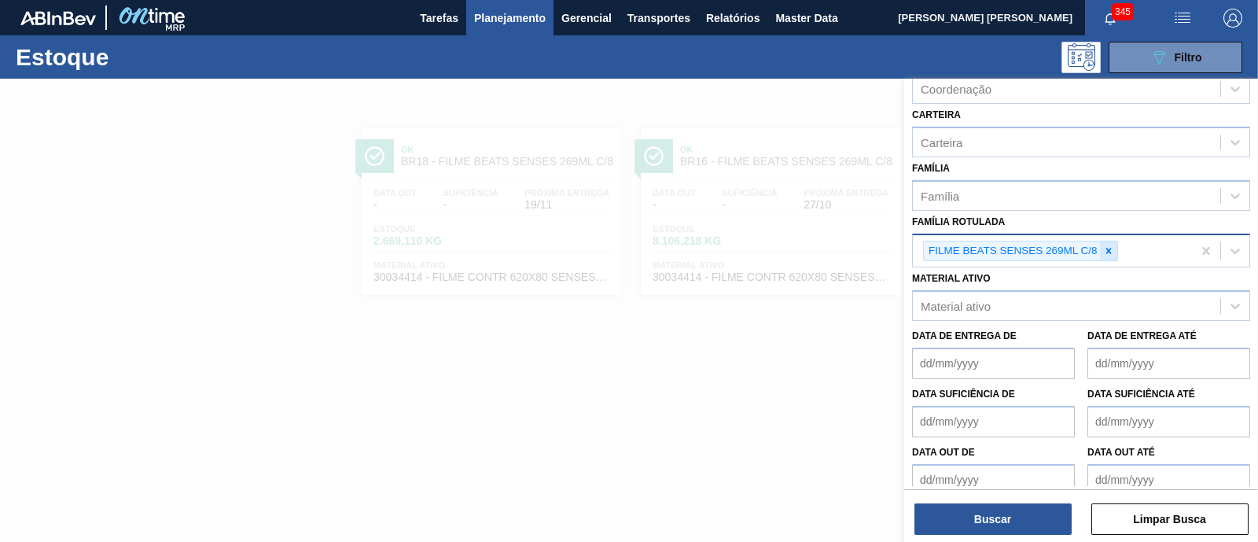
click at [1110, 245] on icon at bounding box center [1108, 250] width 11 height 11
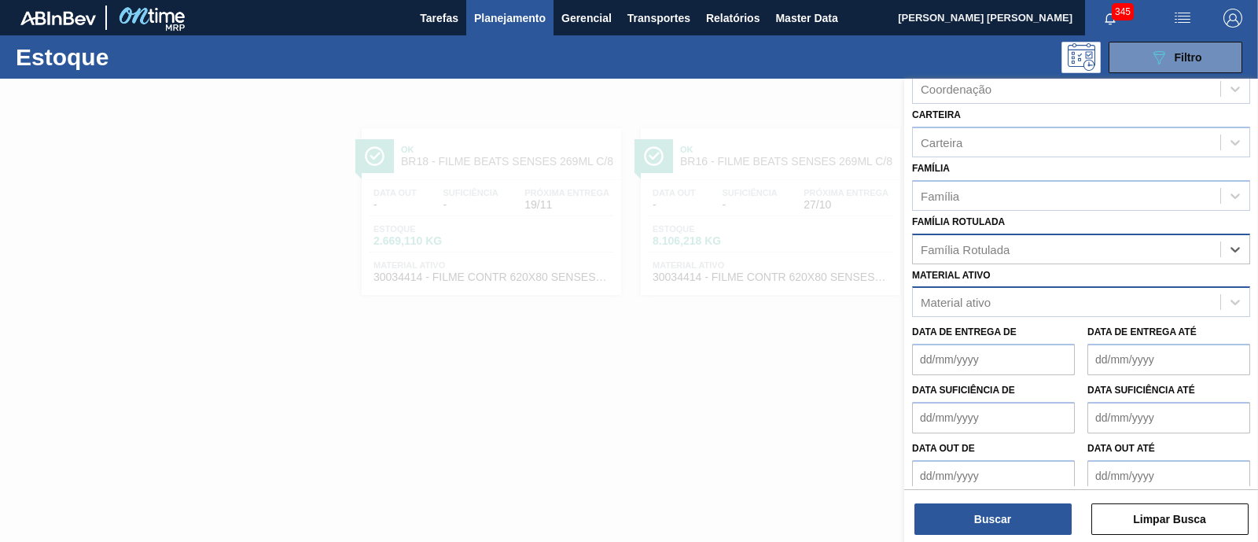
click at [1068, 293] on div "Material ativo" at bounding box center [1066, 302] width 307 height 23
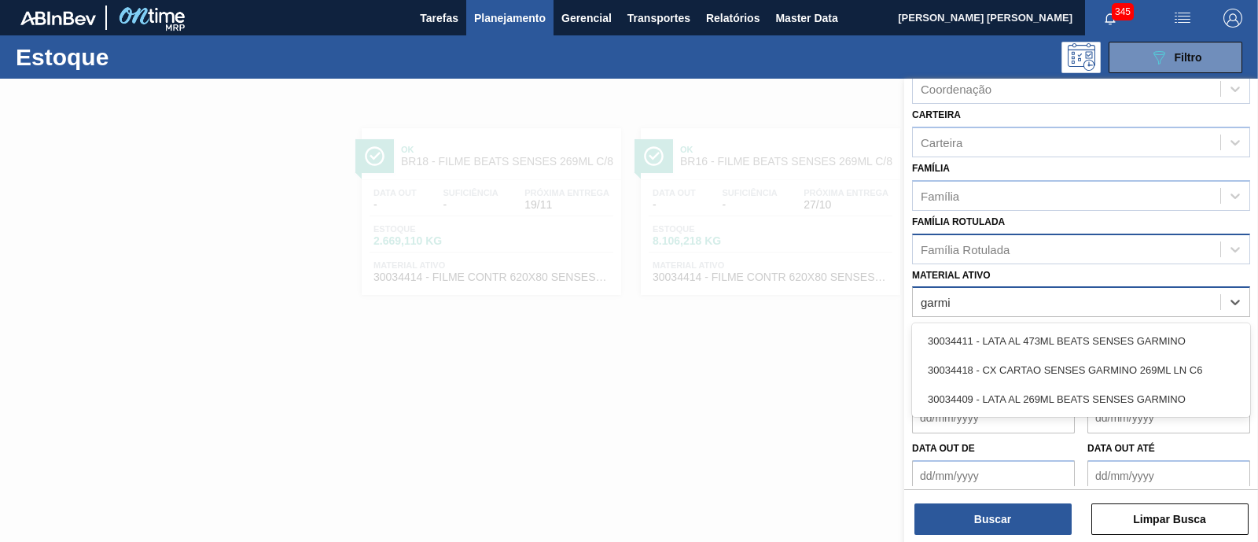
type ativo "garmin"
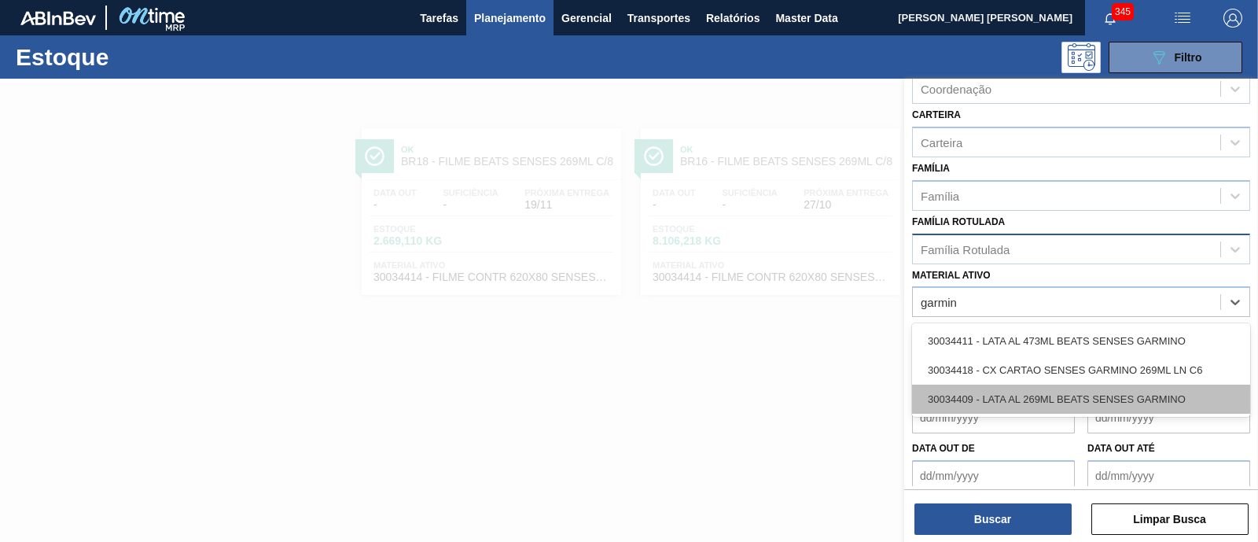
click at [1093, 385] on div "30034409 - LATA AL 269ML BEATS SENSES GARMINO" at bounding box center [1081, 399] width 338 height 29
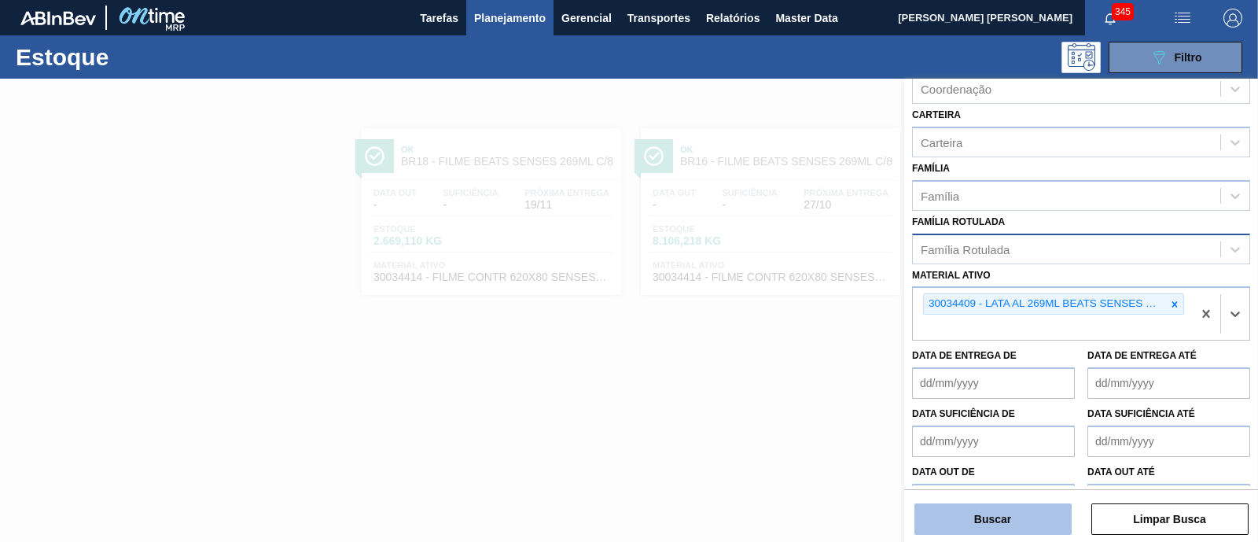
click at [1001, 512] on button "Buscar" at bounding box center [993, 518] width 157 height 31
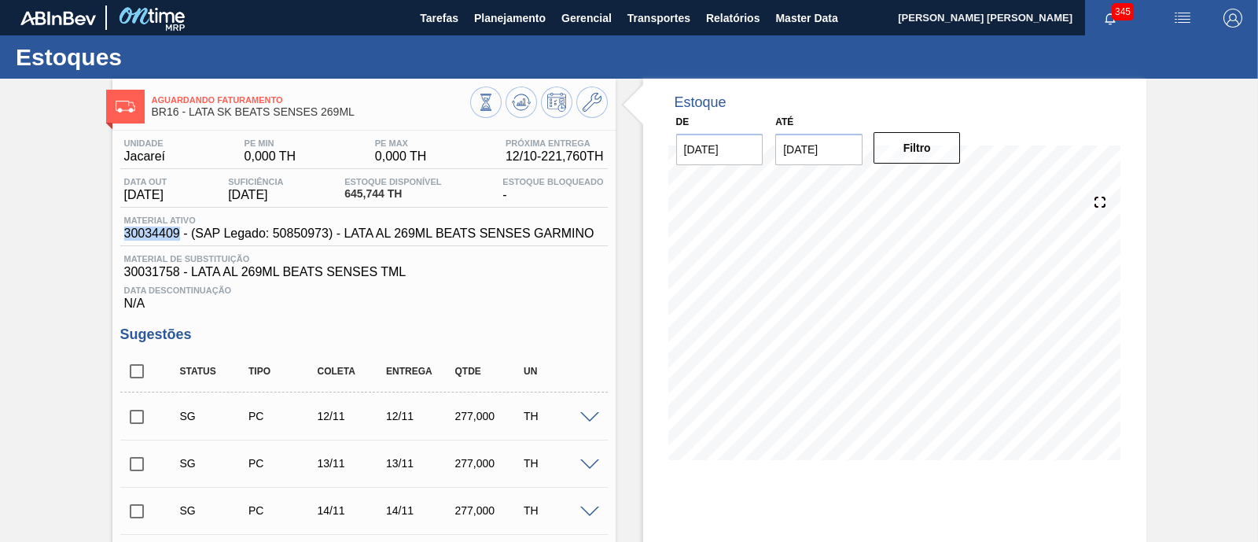
drag, startPoint x: 124, startPoint y: 230, endPoint x: 179, endPoint y: 231, distance: 54.3
click at [179, 231] on span "30034409 - (SAP Legado: 50850973) - LATA AL 269ML BEATS SENSES GARMINO" at bounding box center [359, 233] width 470 height 14
copy span "30034409"
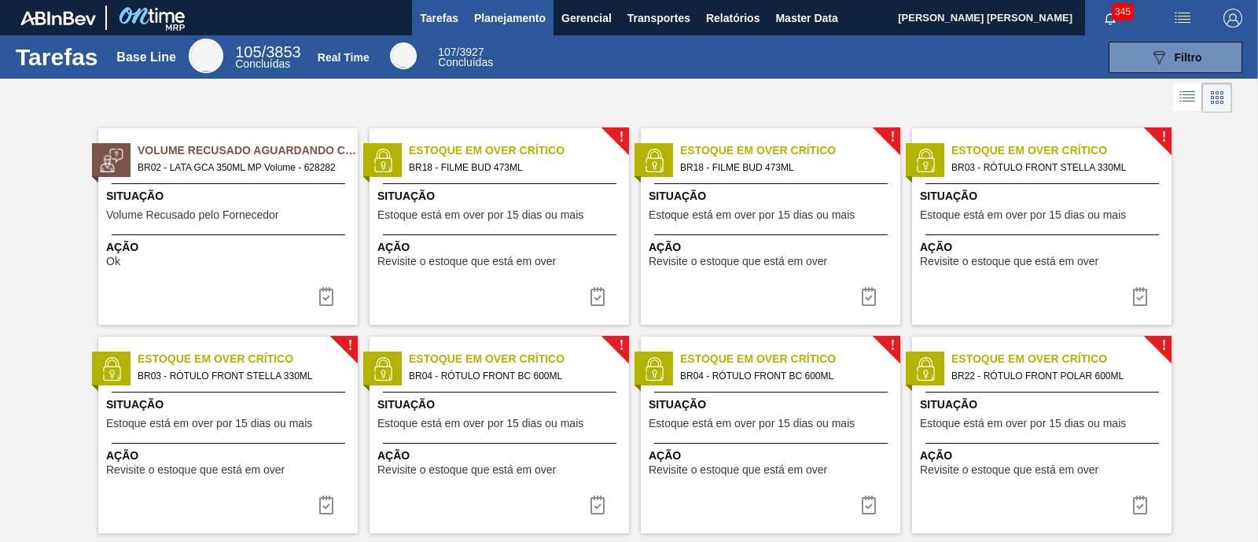
click at [546, 20] on button "Planejamento" at bounding box center [509, 17] width 87 height 35
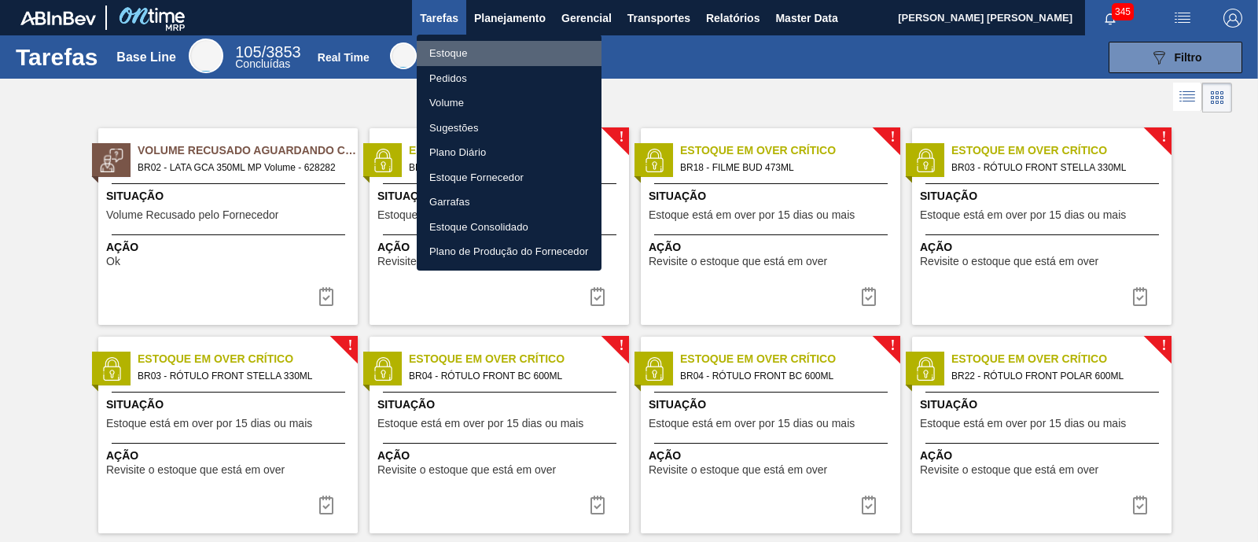
click at [449, 46] on li "Estoque" at bounding box center [509, 53] width 185 height 25
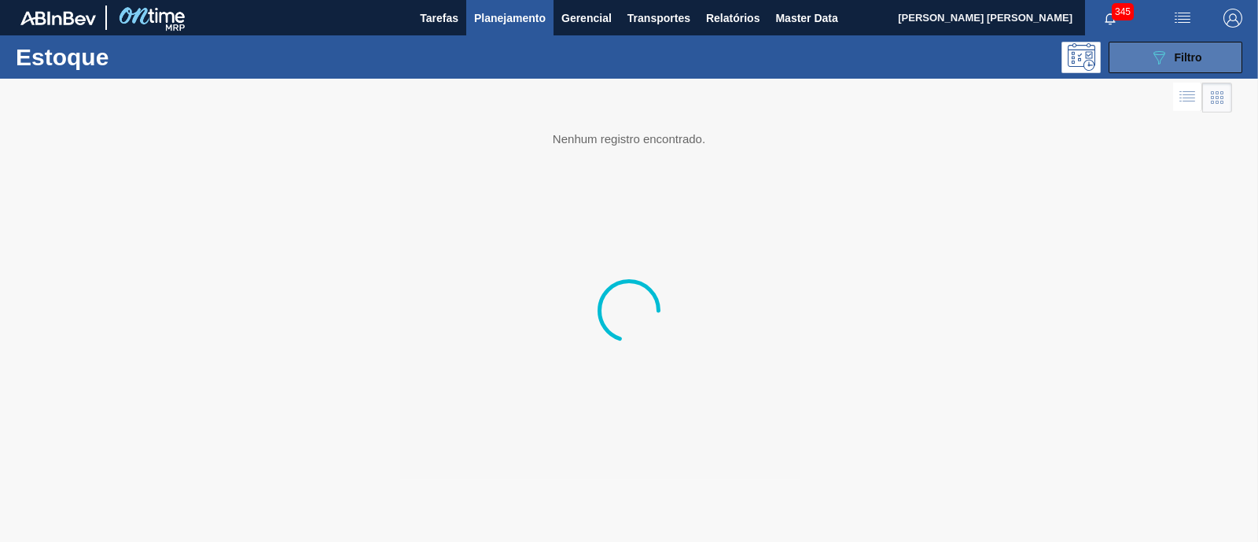
click at [1160, 51] on icon at bounding box center [1160, 57] width 12 height 13
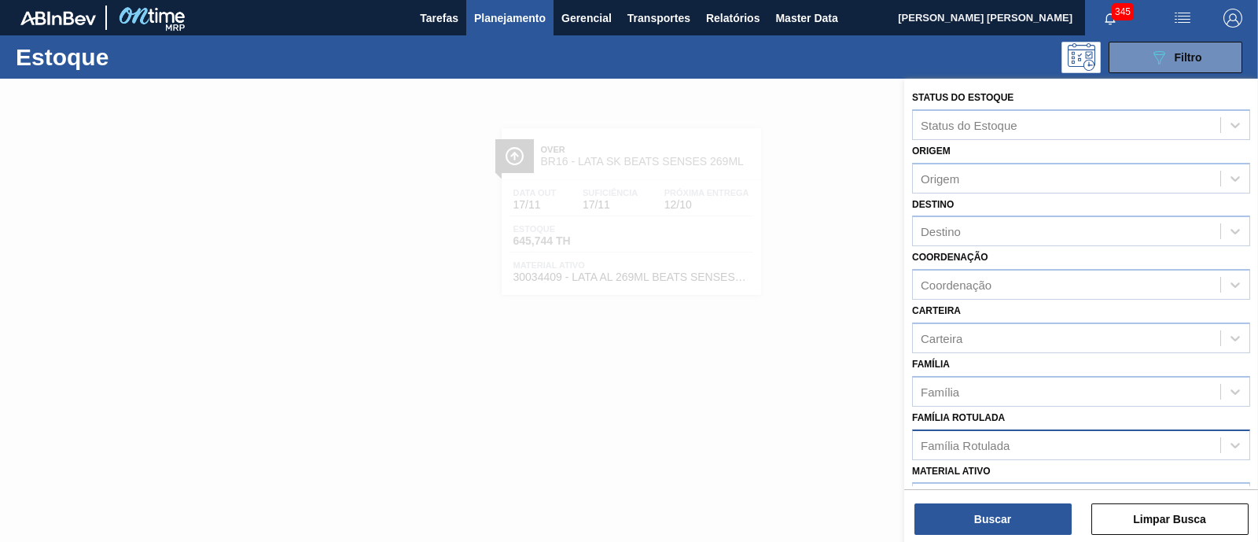
click at [999, 438] on div "Família Rotulada" at bounding box center [965, 444] width 89 height 13
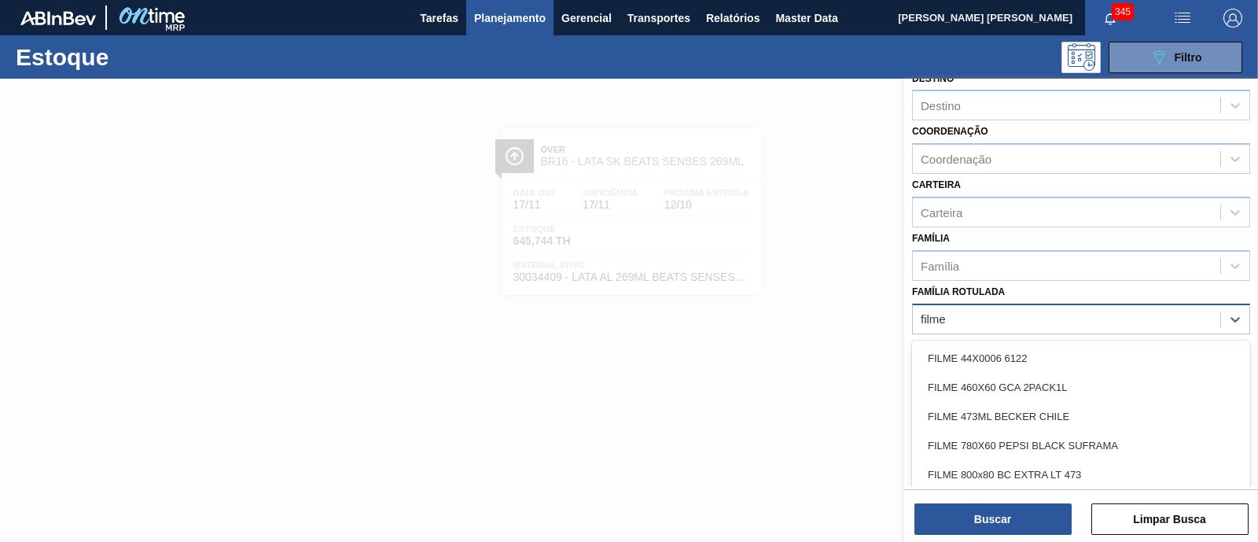
scroll to position [196, 0]
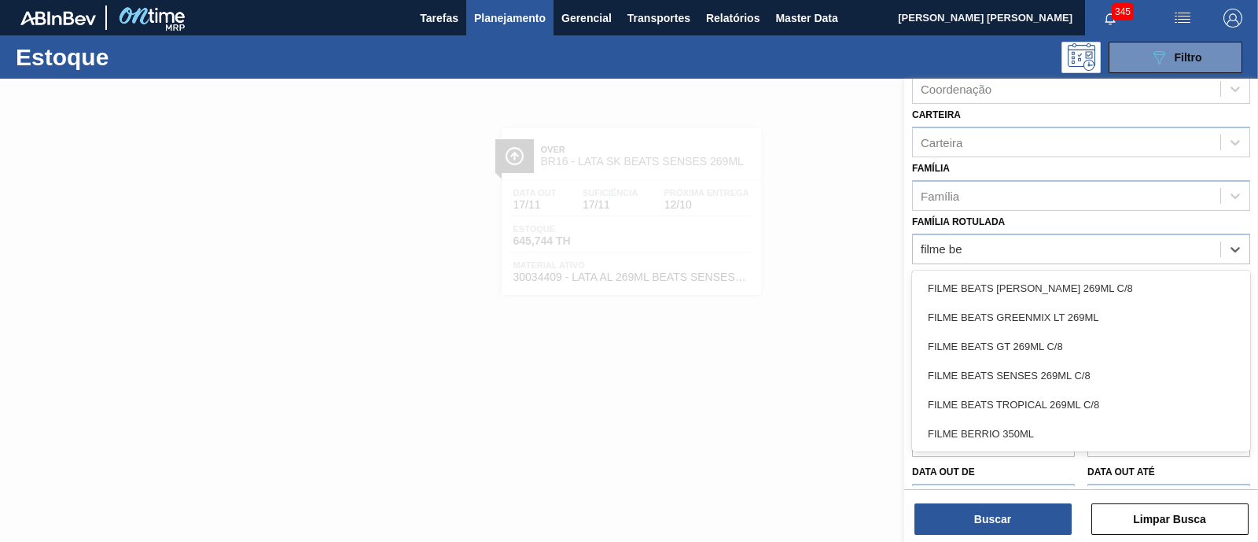
type Rotulada "filme bea"
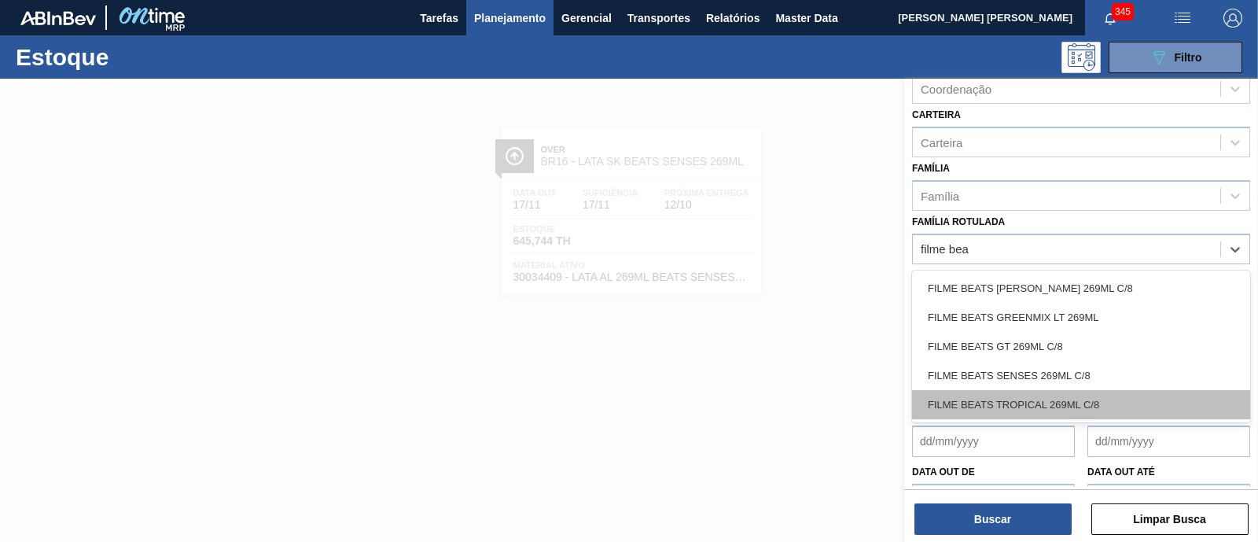
click at [1078, 403] on div "FILME BEATS TROPICAL 269ML C/8" at bounding box center [1081, 404] width 338 height 29
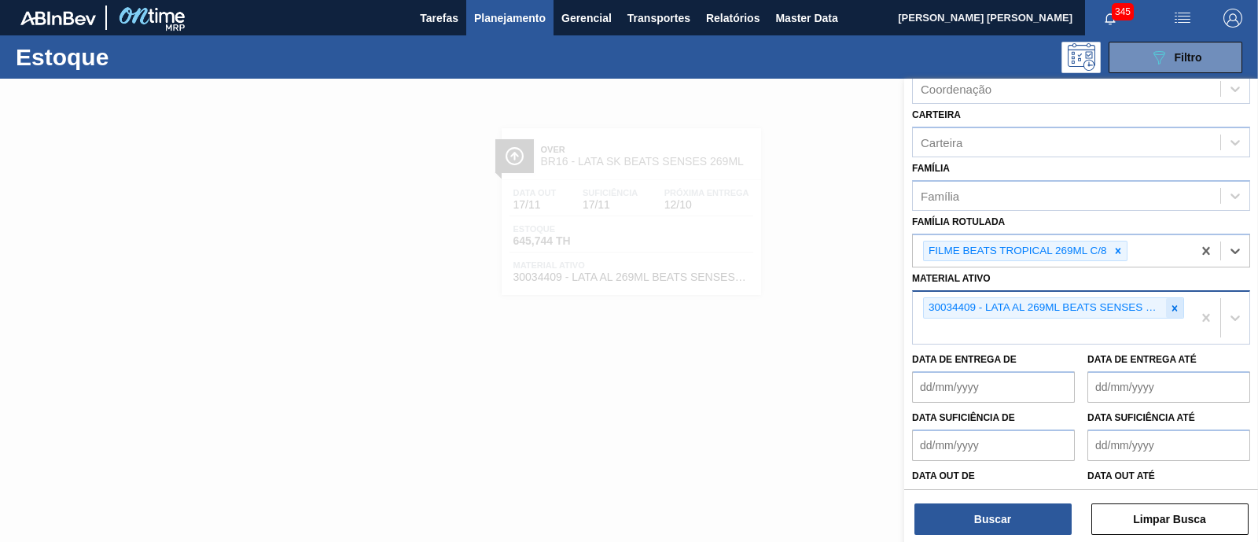
click at [1174, 305] on icon at bounding box center [1176, 308] width 6 height 6
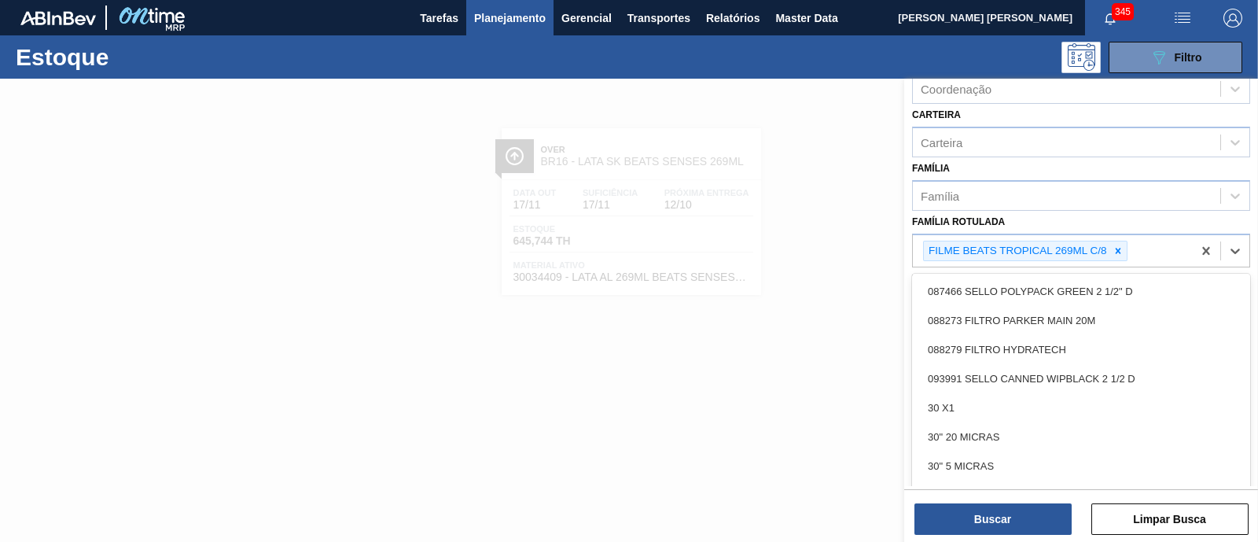
click at [1144, 245] on div "FILME BEATS TROPICAL 269ML C/8" at bounding box center [1052, 251] width 279 height 32
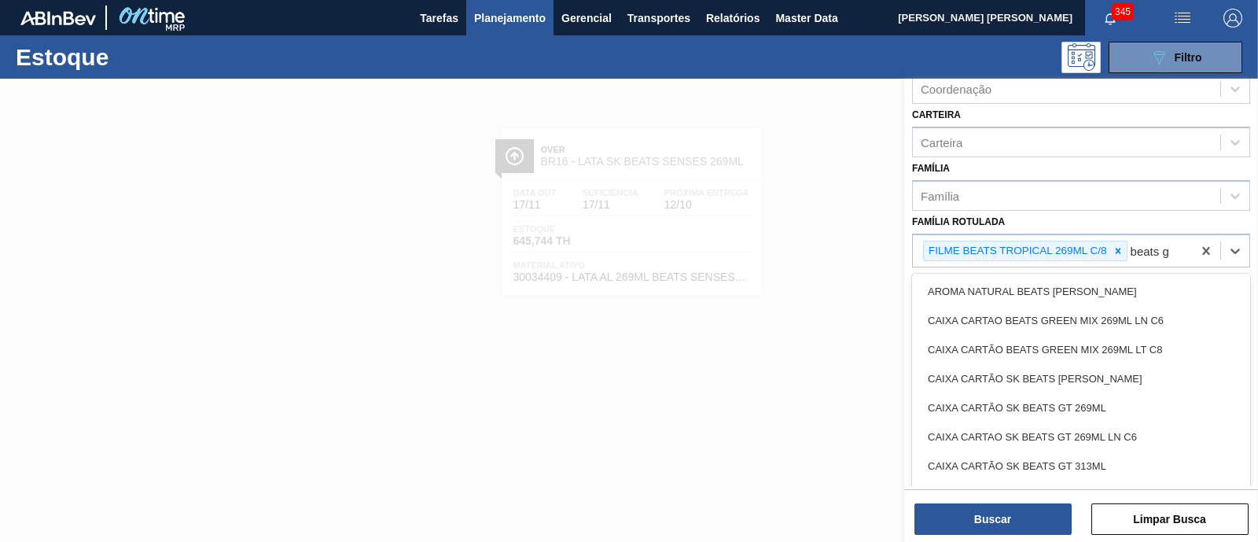
type Rotulada "beats gt"
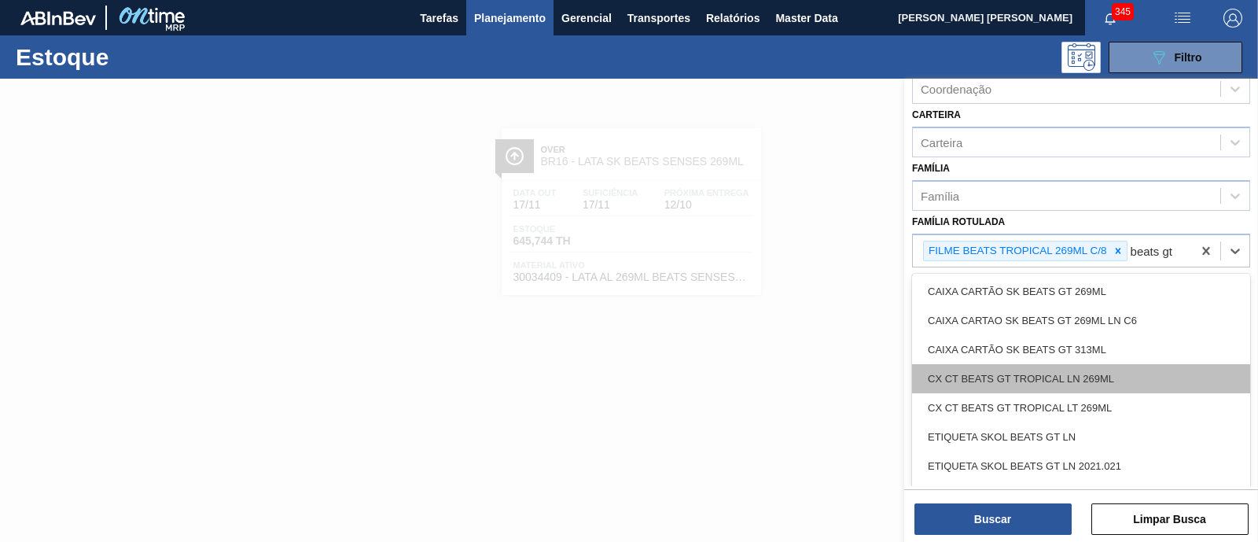
scroll to position [98, 0]
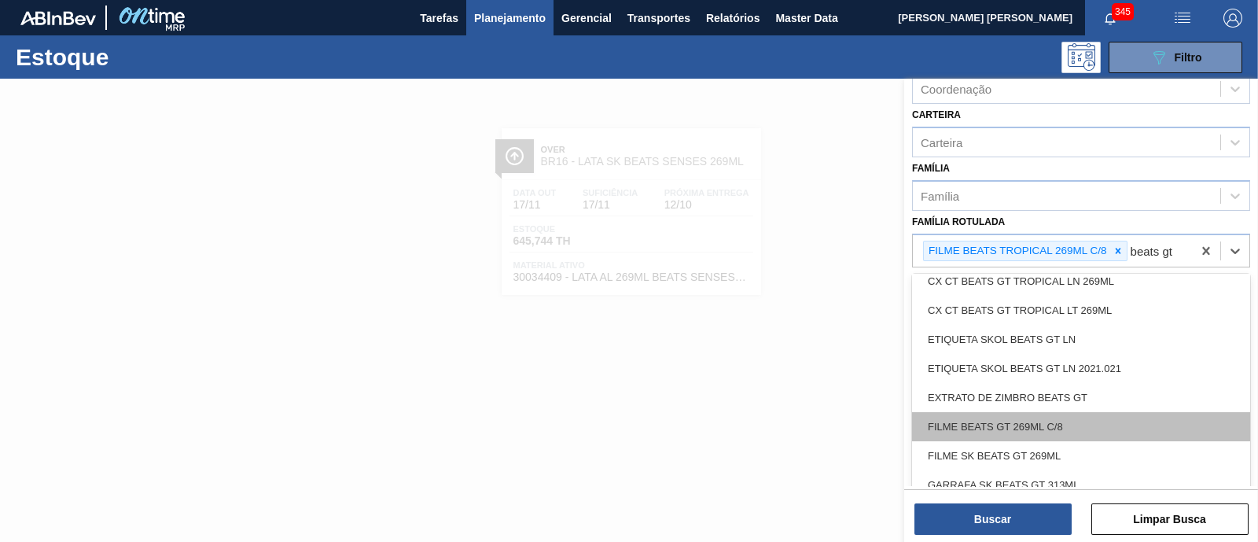
click at [1097, 419] on div "FILME BEATS GT 269ML C/8" at bounding box center [1081, 426] width 338 height 29
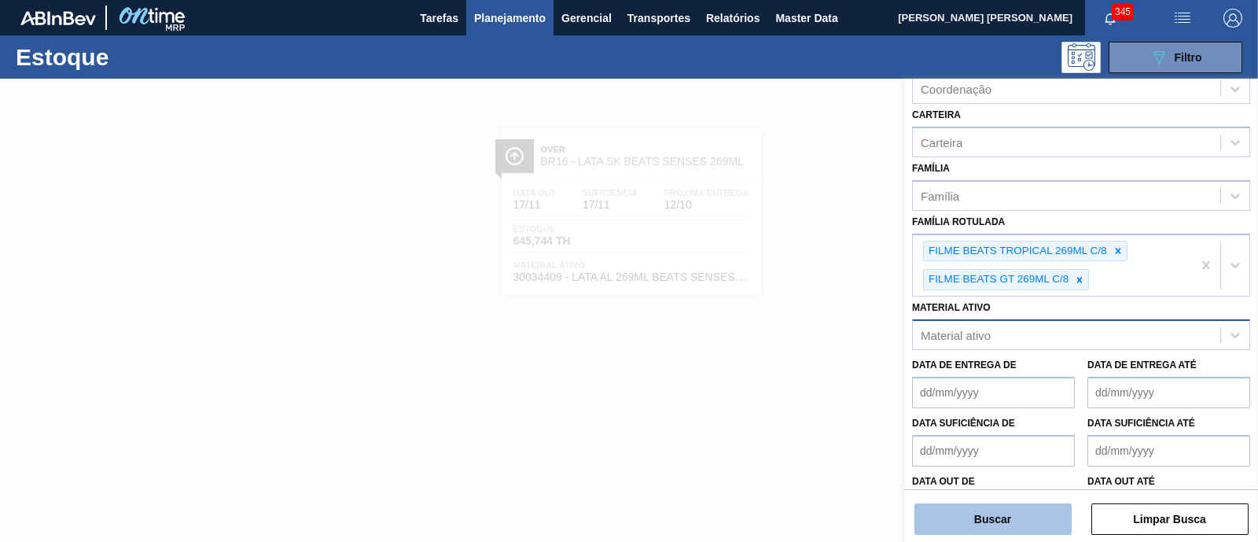
click at [1022, 509] on button "Buscar" at bounding box center [993, 518] width 157 height 31
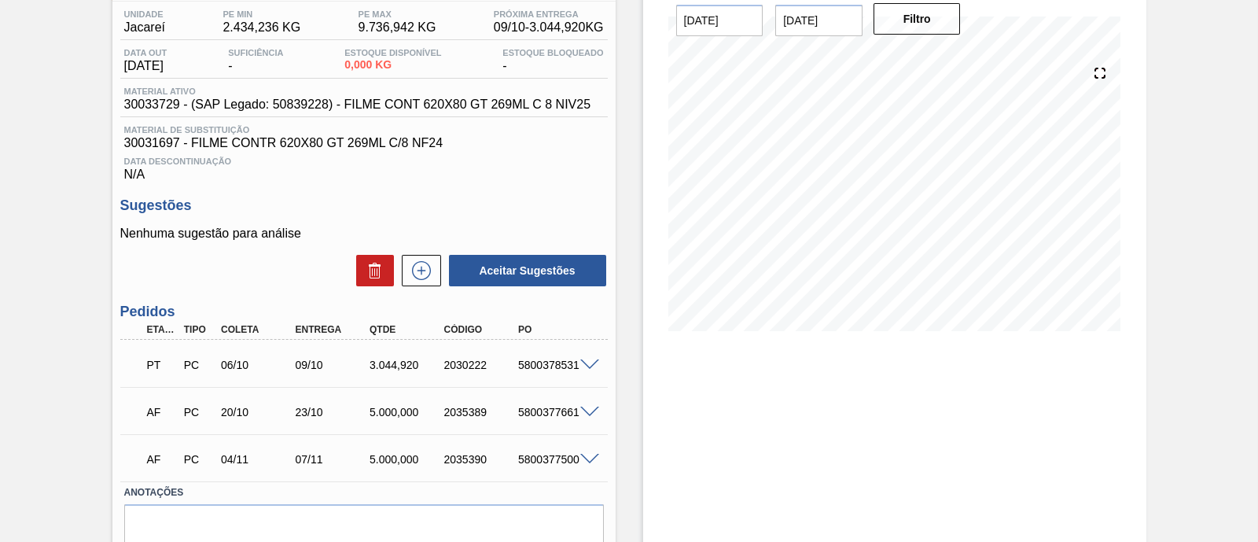
scroll to position [200, 0]
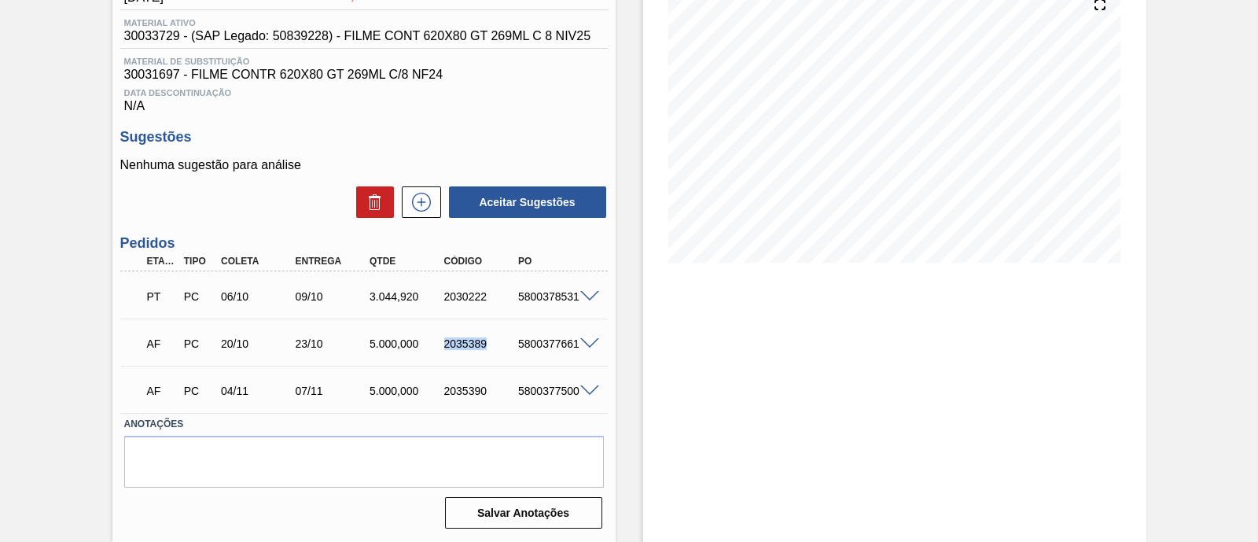
drag, startPoint x: 434, startPoint y: 344, endPoint x: 487, endPoint y: 348, distance: 52.8
click at [487, 348] on div "2035389" at bounding box center [471, 343] width 75 height 13
copy div "2035389"
drag, startPoint x: 442, startPoint y: 393, endPoint x: 492, endPoint y: 396, distance: 49.6
click at [492, 396] on div "2035390" at bounding box center [481, 391] width 82 height 13
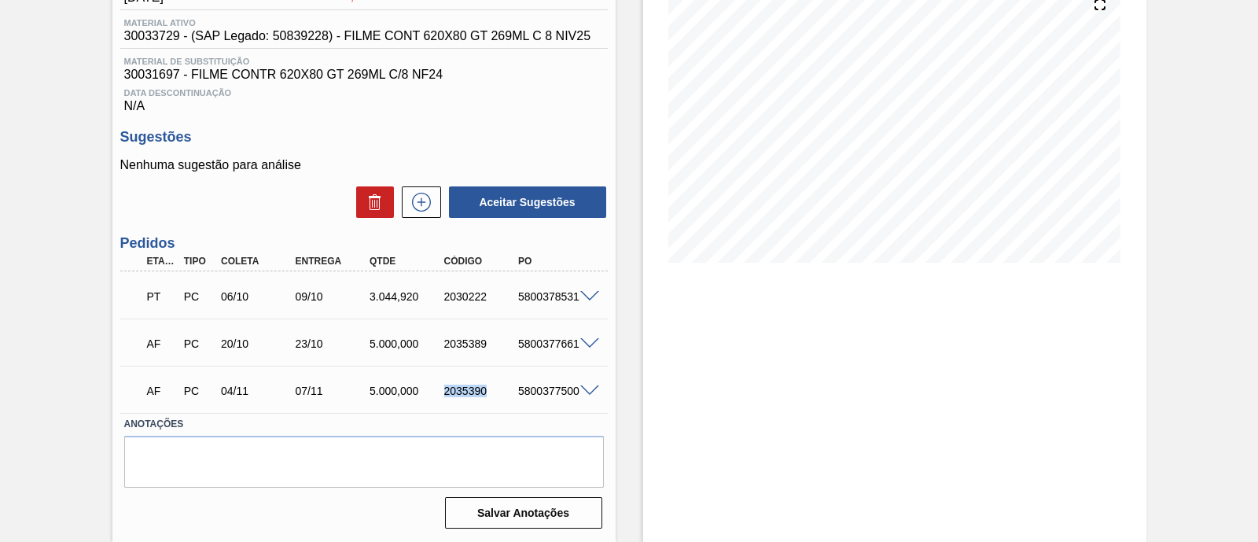
copy div "2035390"
